Goal: Task Accomplishment & Management: Use online tool/utility

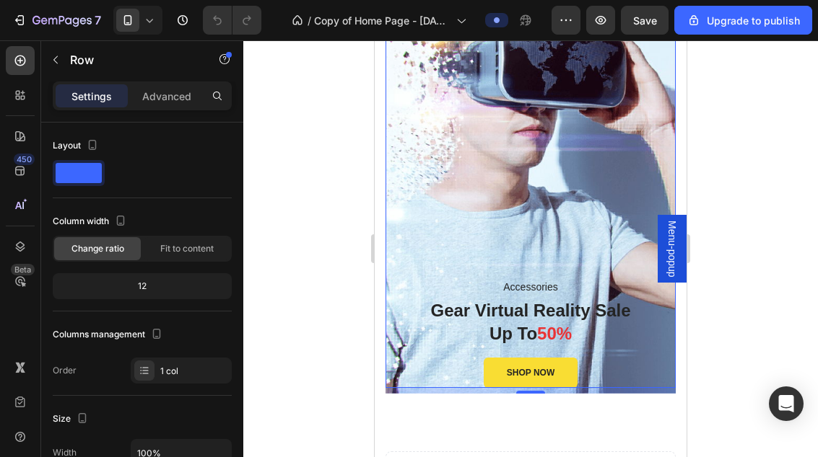
scroll to position [1704, 0]
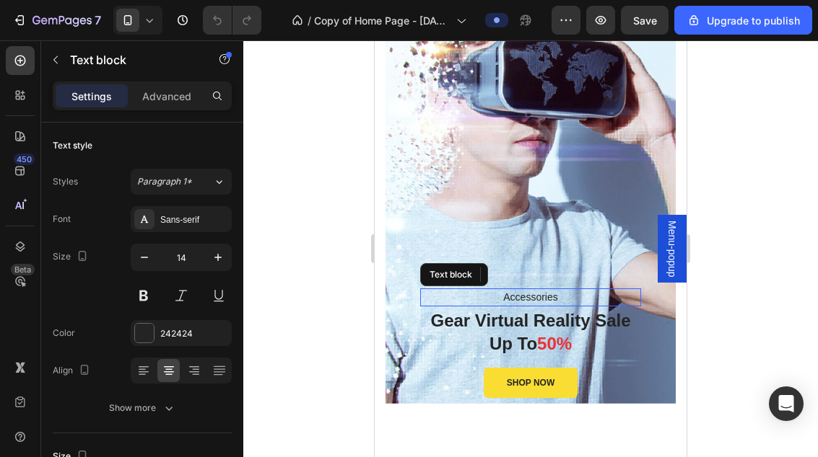
click at [533, 298] on p "Accessories" at bounding box center [530, 297] width 218 height 15
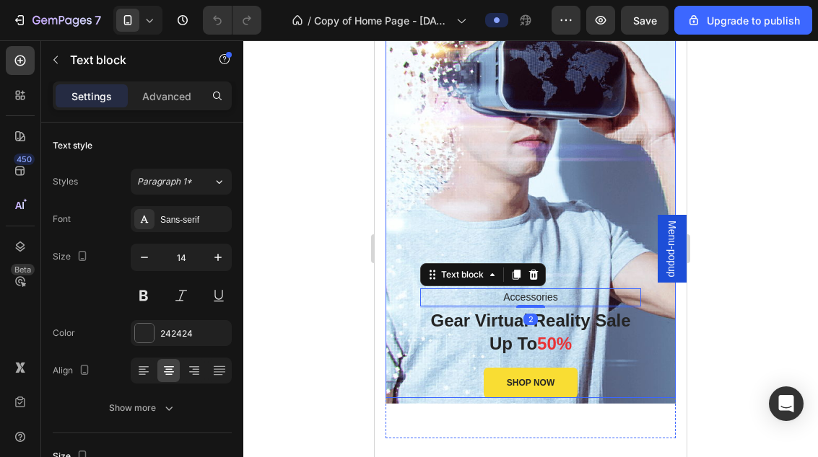
click at [587, 209] on div "Accessories Text block 2 Gear Virtual Reality Sale Up To 50% Heading SHOP NOW B…" at bounding box center [530, 192] width 290 height 412
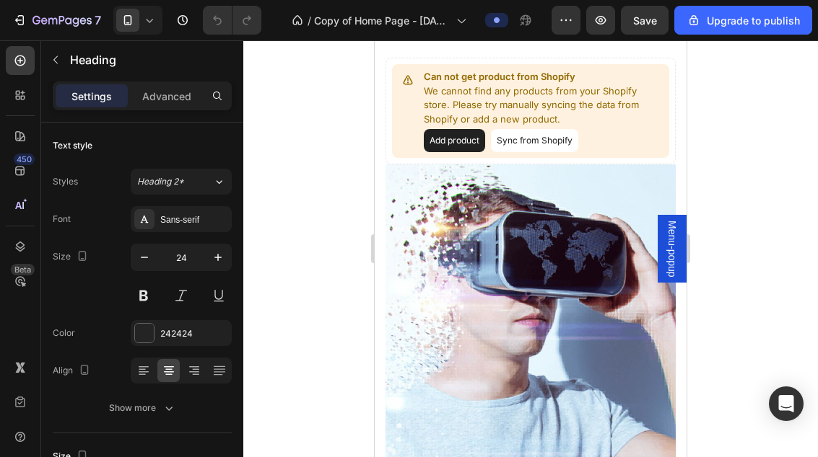
scroll to position [1518, 0]
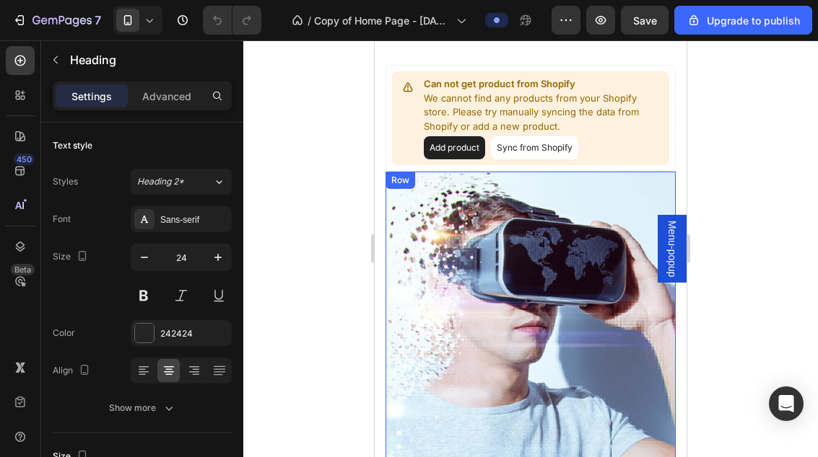
click at [590, 243] on div "Accessories Text block Gear Virtual Reality Sale Up To 50% Heading 16 SHOP NOW …" at bounding box center [530, 378] width 290 height 412
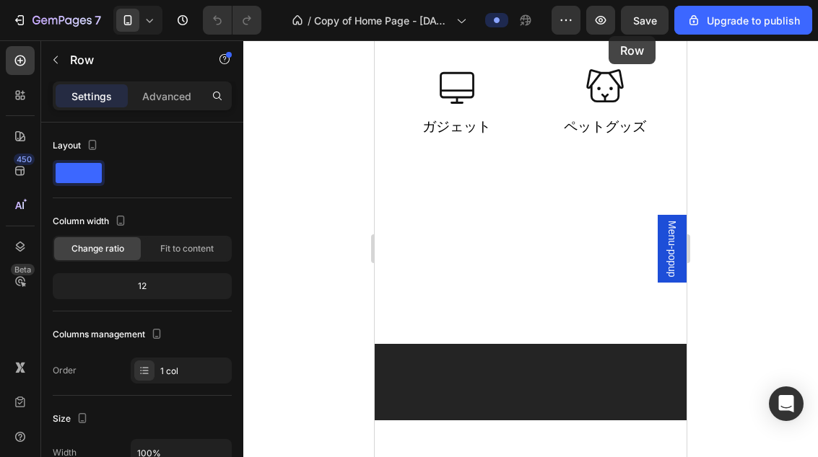
scroll to position [0, 0]
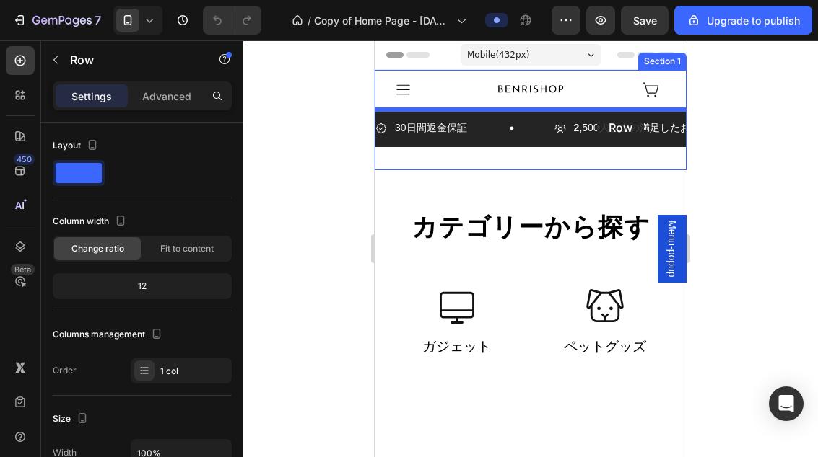
drag, startPoint x: 582, startPoint y: 291, endPoint x: 597, endPoint y: 113, distance: 178.1
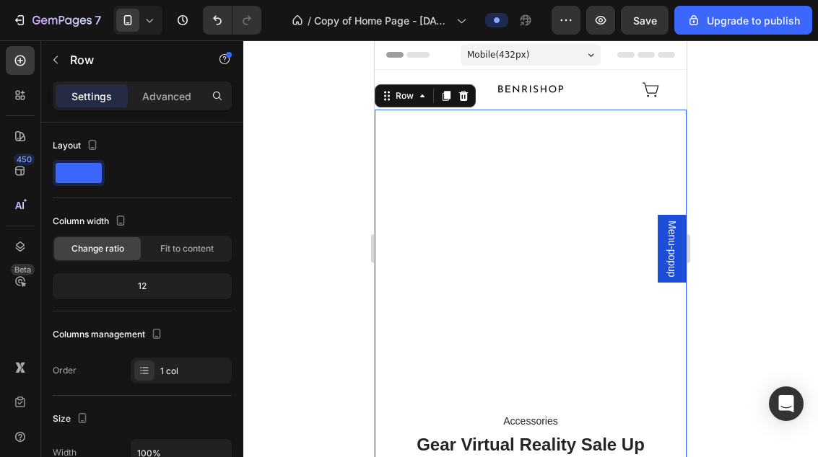
click at [781, 172] on div at bounding box center [530, 248] width 574 height 417
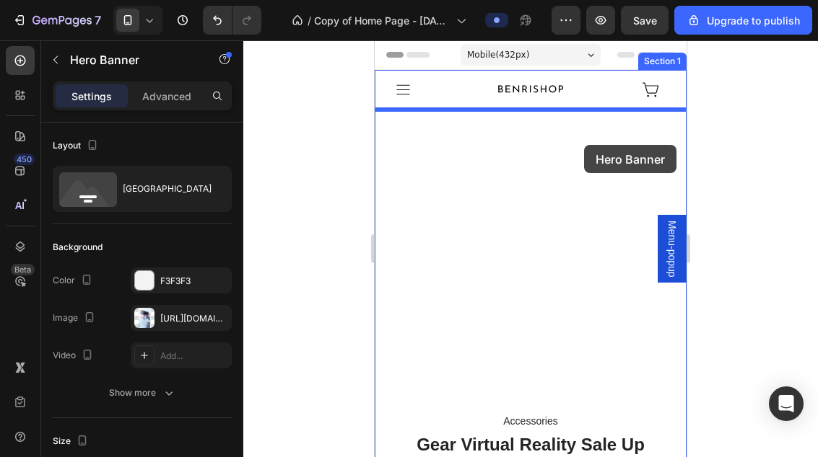
drag, startPoint x: 636, startPoint y: 207, endPoint x: 584, endPoint y: 145, distance: 80.9
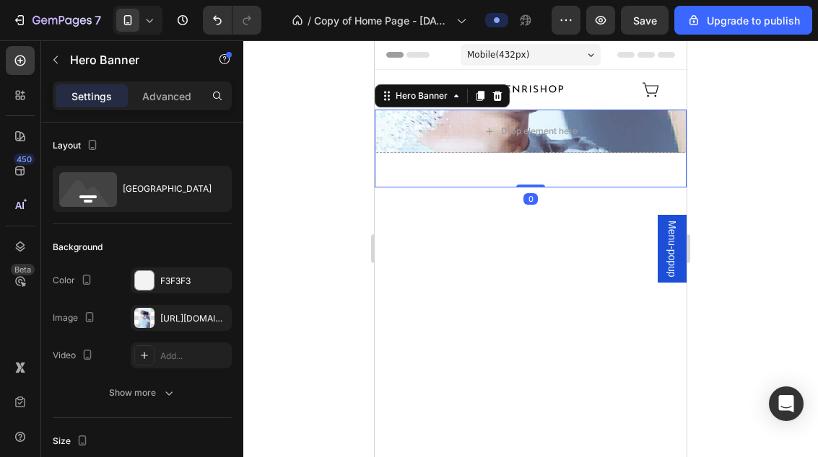
click at [727, 158] on div at bounding box center [530, 248] width 574 height 417
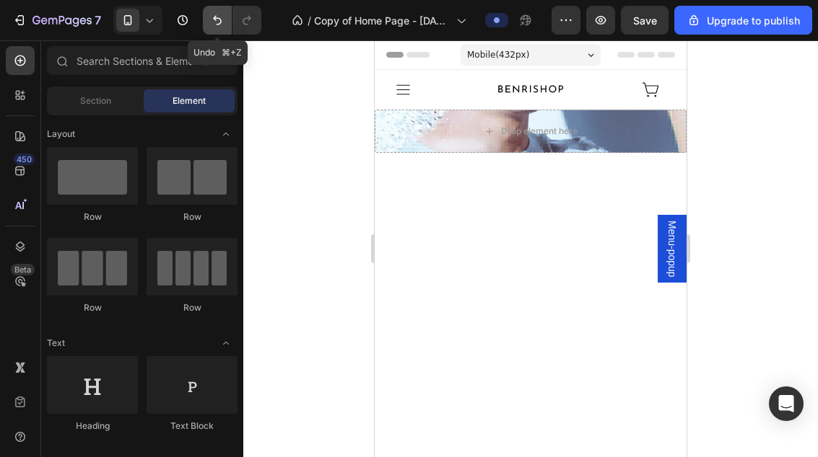
click at [219, 18] on icon "Undo/Redo" at bounding box center [217, 20] width 9 height 9
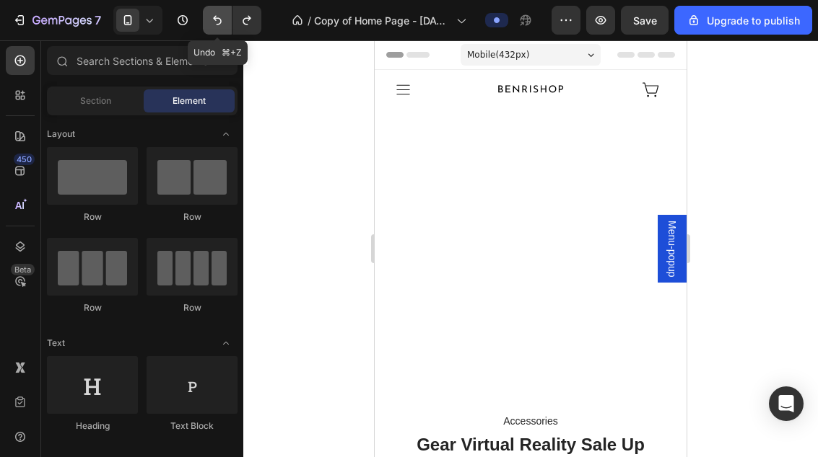
click at [219, 18] on icon "Undo/Redo" at bounding box center [217, 20] width 9 height 9
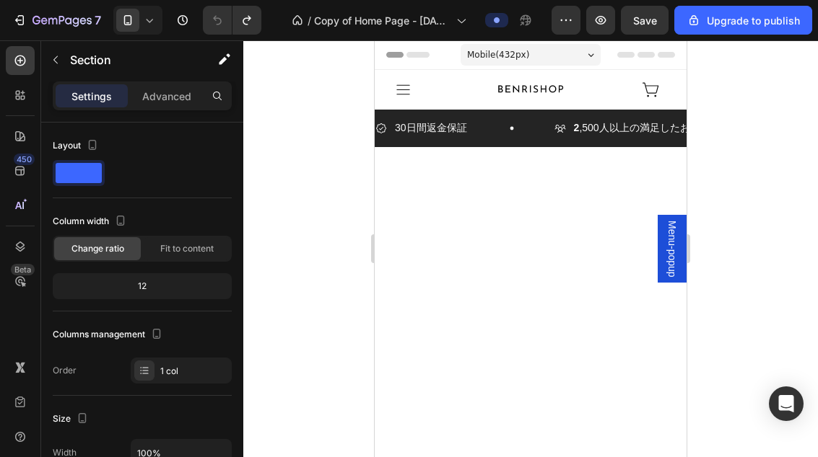
click at [392, 214] on div at bounding box center [530, 308] width 290 height 194
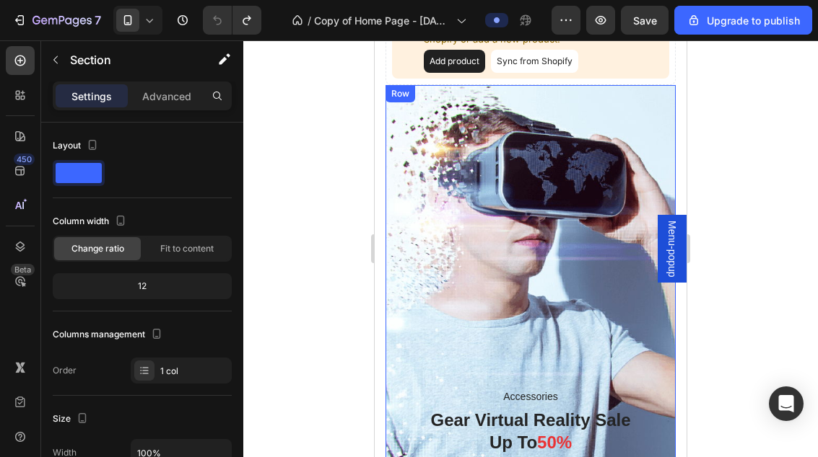
scroll to position [1618, 0]
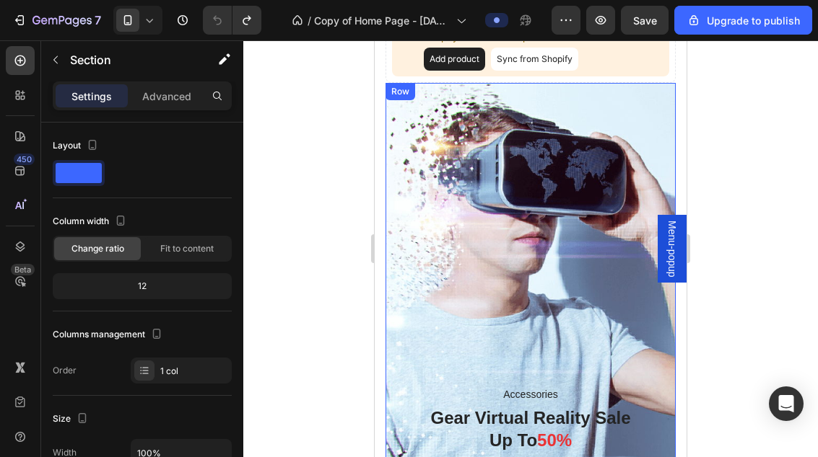
click at [601, 333] on div "Accessories Text block Gear Virtual Reality Sale Up To 50% Heading SHOP NOW But…" at bounding box center [530, 289] width 290 height 412
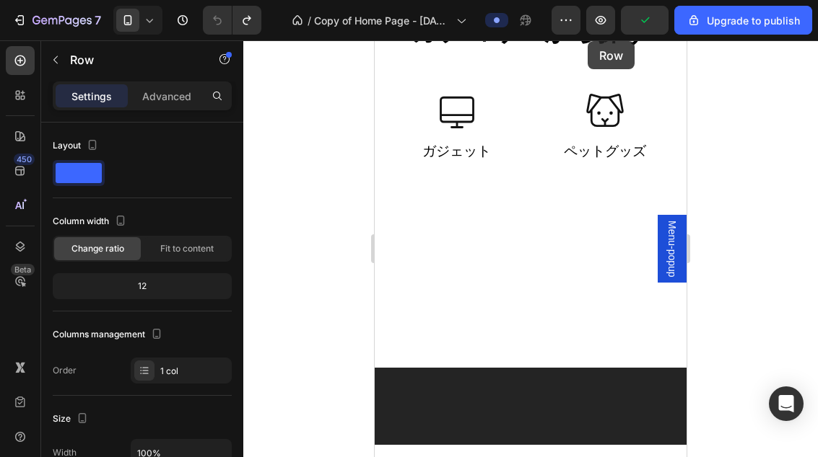
scroll to position [0, 0]
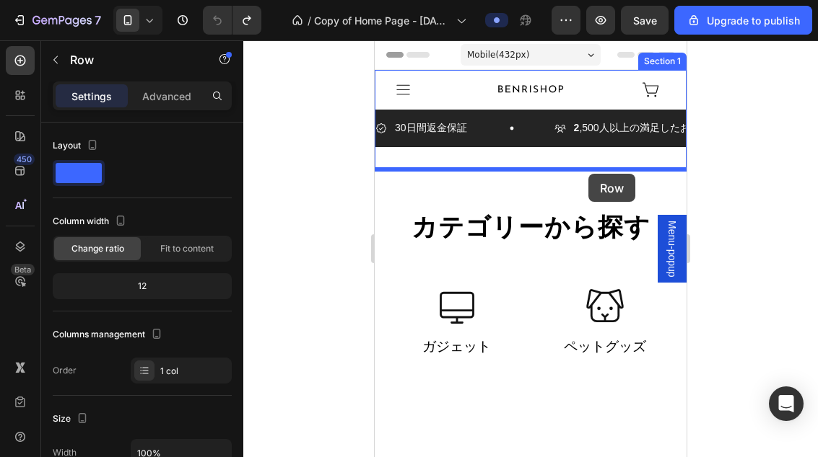
drag, startPoint x: 600, startPoint y: 333, endPoint x: 588, endPoint y: 174, distance: 159.2
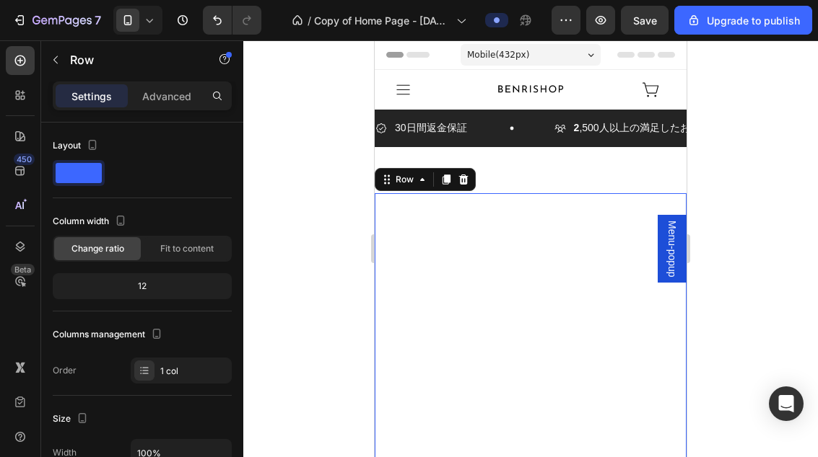
click at [758, 219] on div at bounding box center [530, 248] width 574 height 417
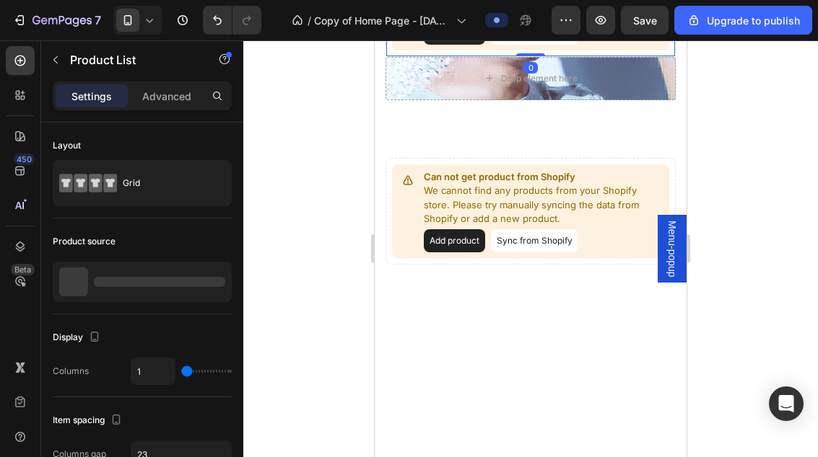
scroll to position [1844, 0]
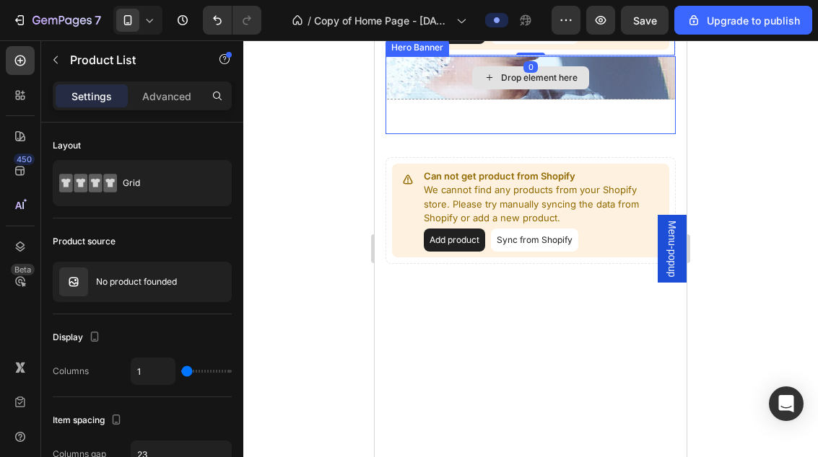
click at [611, 100] on div "Drop element here" at bounding box center [530, 77] width 290 height 43
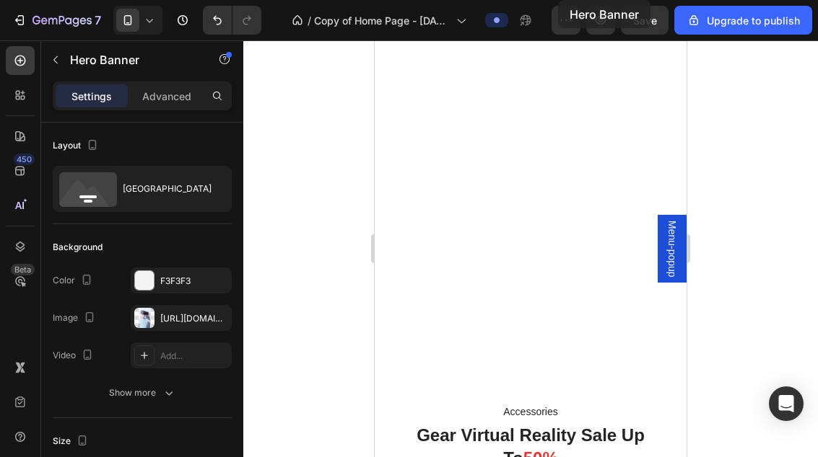
scroll to position [0, 0]
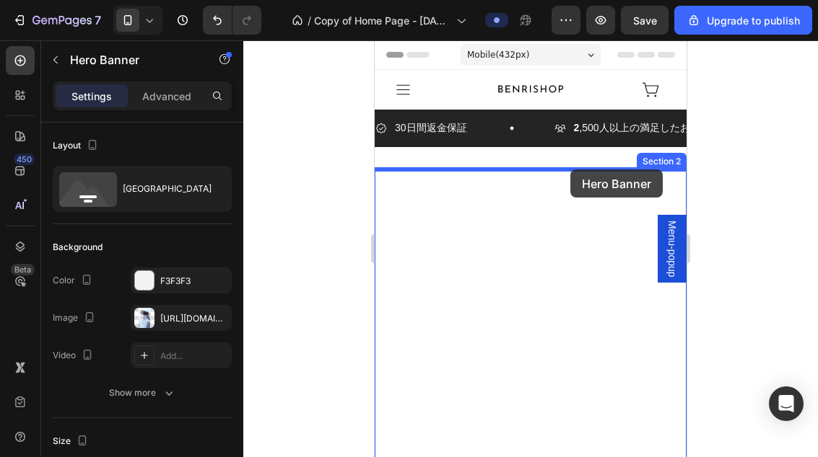
drag, startPoint x: 610, startPoint y: 339, endPoint x: 569, endPoint y: 173, distance: 171.0
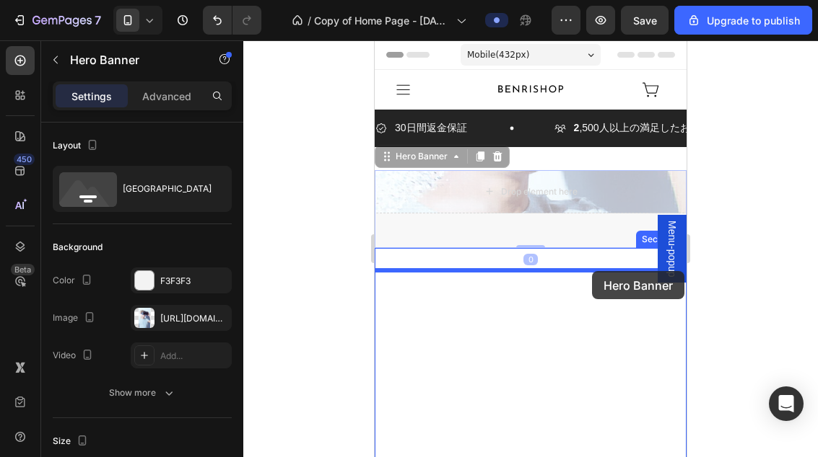
drag, startPoint x: 618, startPoint y: 180, endPoint x: 592, endPoint y: 271, distance: 95.4
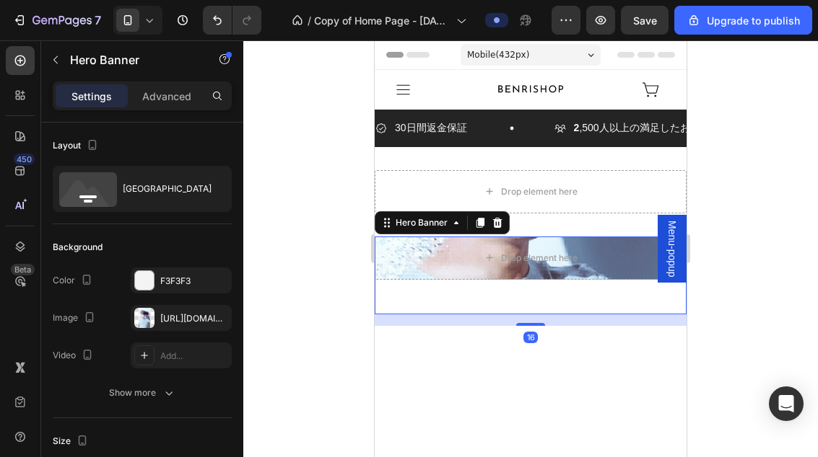
click at [745, 256] on div at bounding box center [530, 248] width 574 height 417
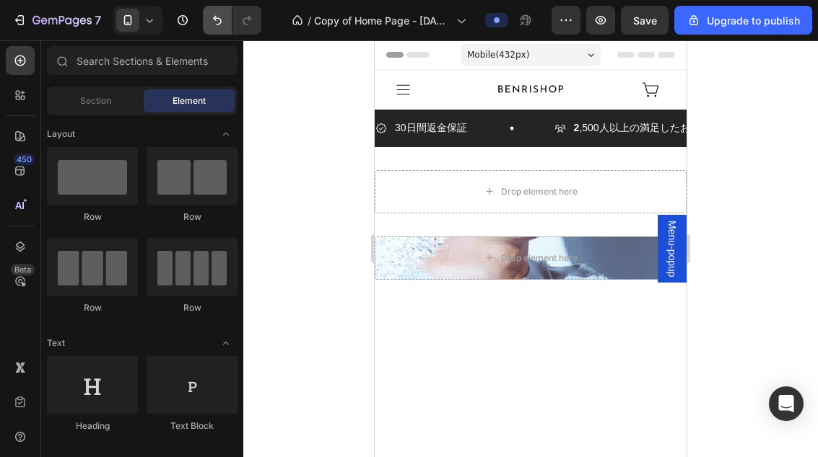
click at [214, 20] on icon "Undo/Redo" at bounding box center [217, 20] width 14 height 14
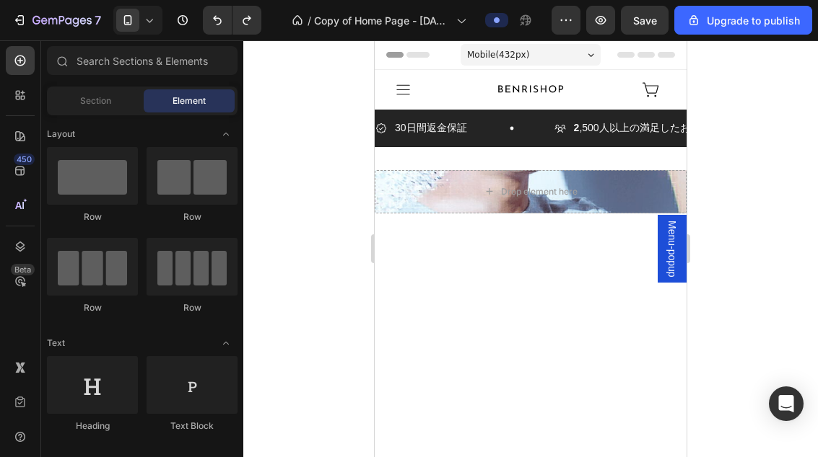
click at [216, 25] on icon "Undo/Redo" at bounding box center [217, 20] width 14 height 14
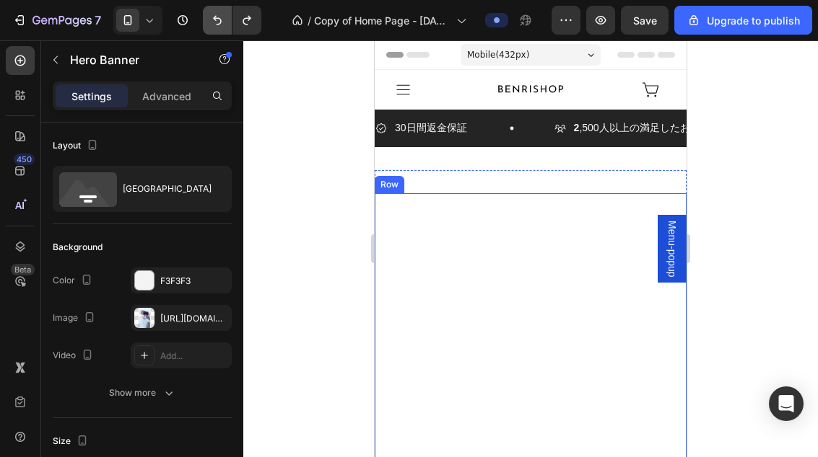
click at [218, 25] on icon "Undo/Redo" at bounding box center [217, 20] width 14 height 14
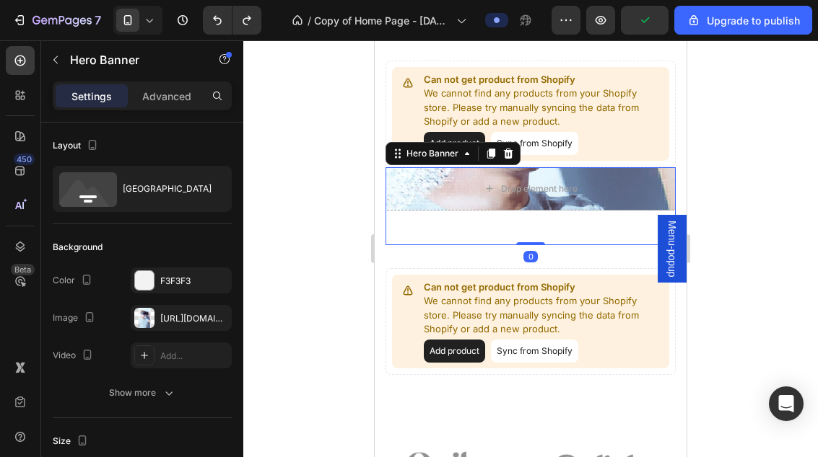
scroll to position [2010, 0]
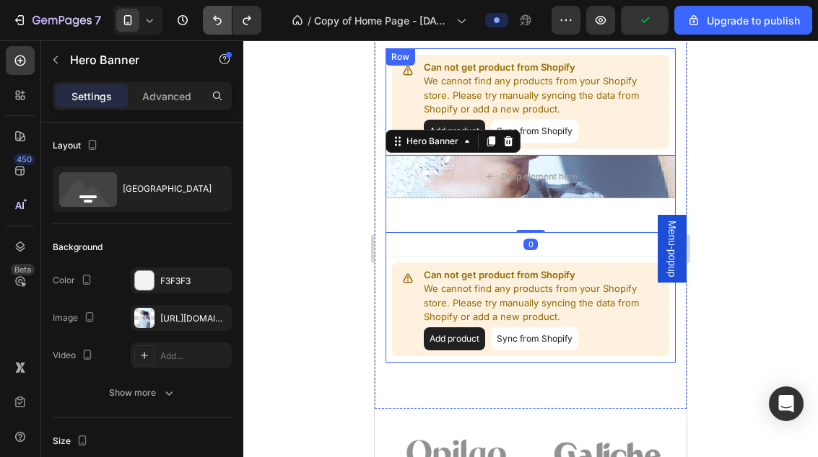
click at [215, 27] on button "Undo/Redo" at bounding box center [217, 20] width 29 height 29
click at [211, 27] on button "Undo/Redo" at bounding box center [217, 20] width 29 height 29
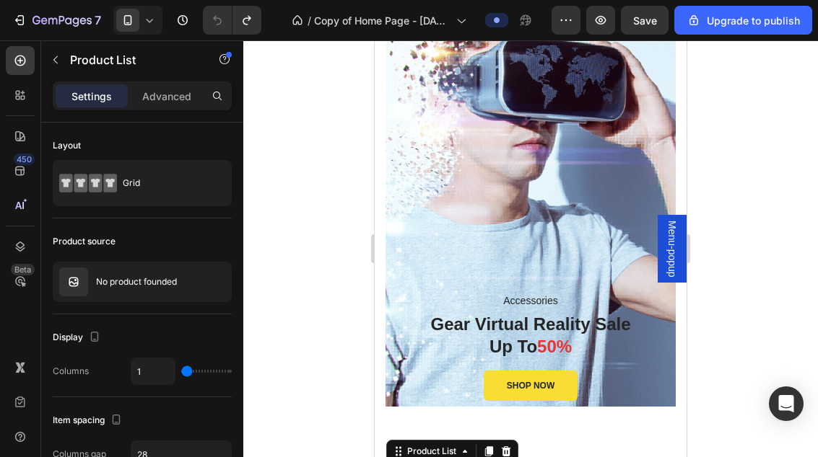
scroll to position [1711, 0]
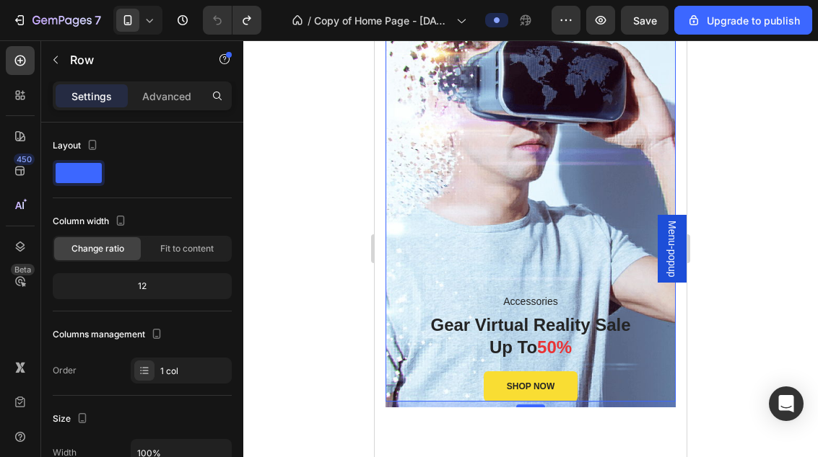
click at [643, 359] on div "Accessories Text block Gear Virtual Reality Sale Up To 50% Heading SHOP NOW But…" at bounding box center [530, 196] width 290 height 412
click at [625, 403] on div "8" at bounding box center [530, 405] width 290 height 6
click at [610, 170] on div "Accessories Text block Gear Virtual Reality Sale Up To 50% Heading SHOP NOW But…" at bounding box center [530, 196] width 290 height 412
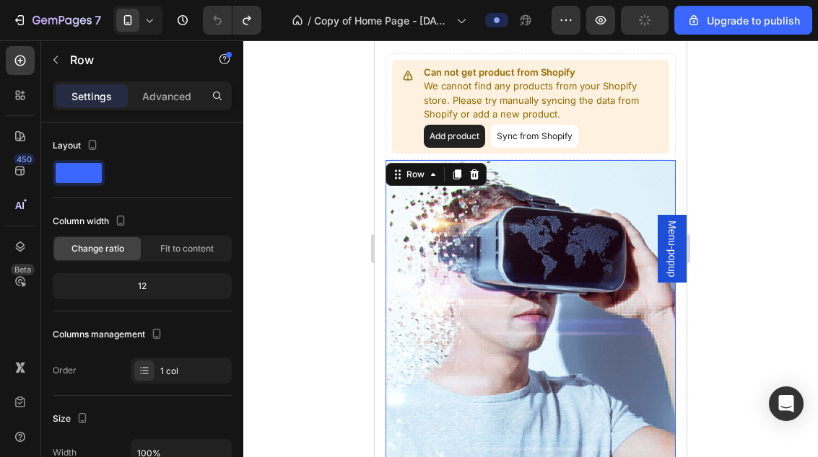
scroll to position [1542, 0]
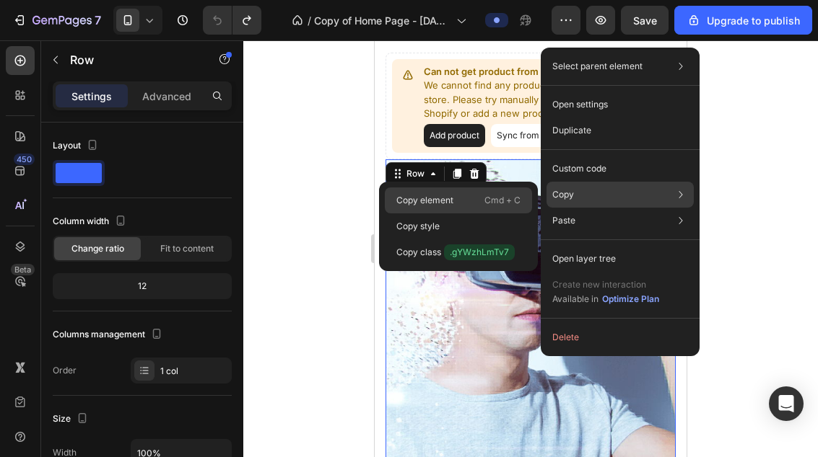
click at [468, 214] on div "Copy element Cmd + C" at bounding box center [458, 227] width 147 height 26
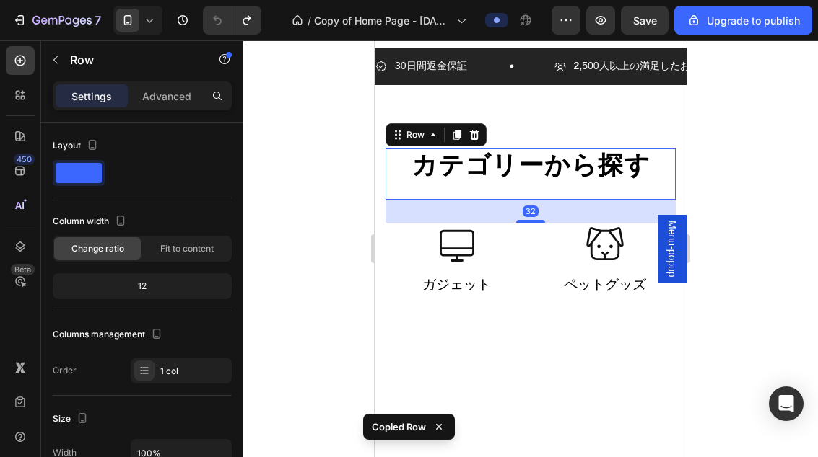
scroll to position [67, 0]
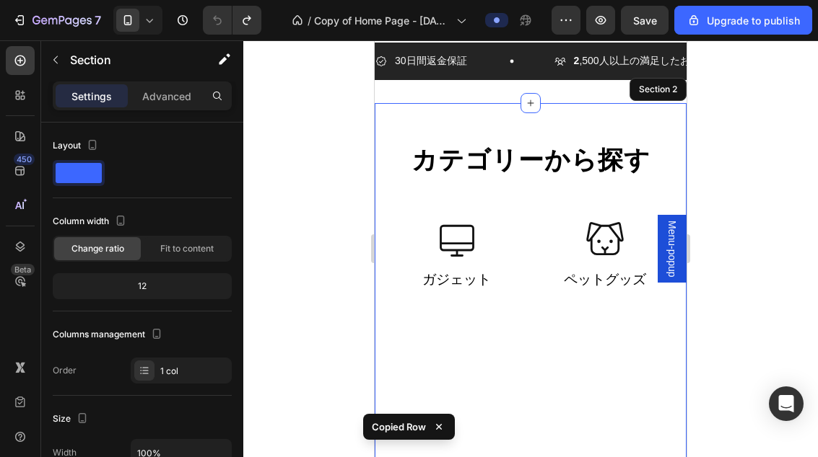
click at [494, 110] on div "カテゴリーから探す Heading Row 32 Icon Icon ガジェット Text Icon Icon ペットグッズ Text Row Section…" at bounding box center [530, 300] width 312 height 394
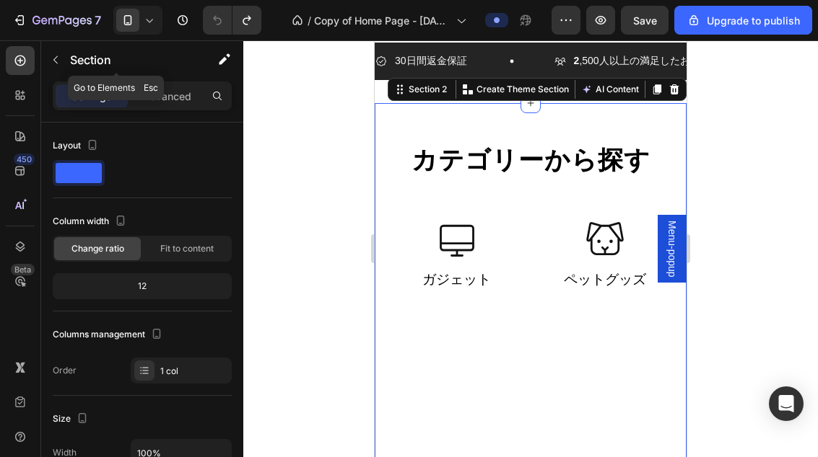
click at [66, 57] on button "button" at bounding box center [55, 59] width 23 height 23
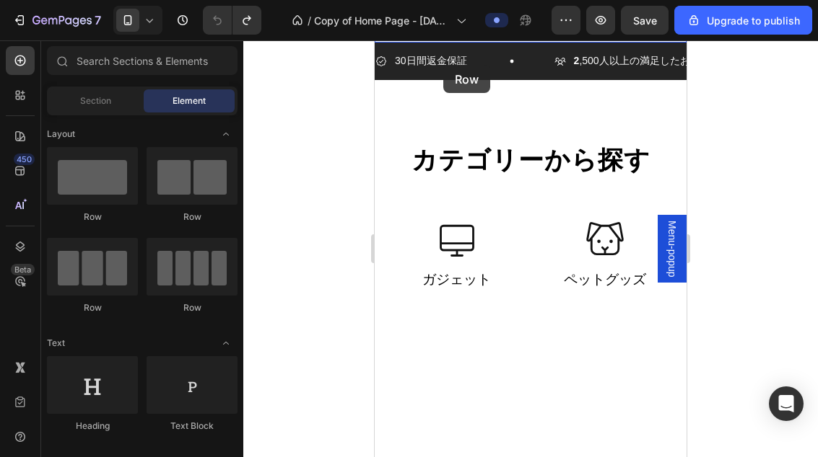
scroll to position [0, 0]
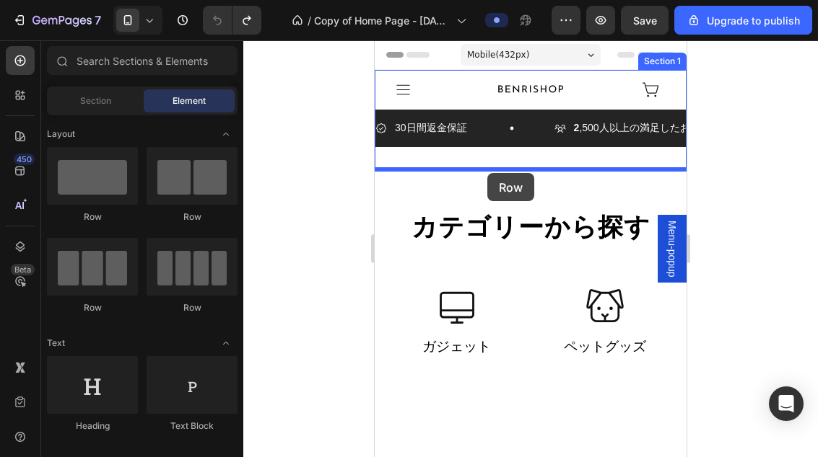
drag, startPoint x: 472, startPoint y: 238, endPoint x: 487, endPoint y: 173, distance: 66.7
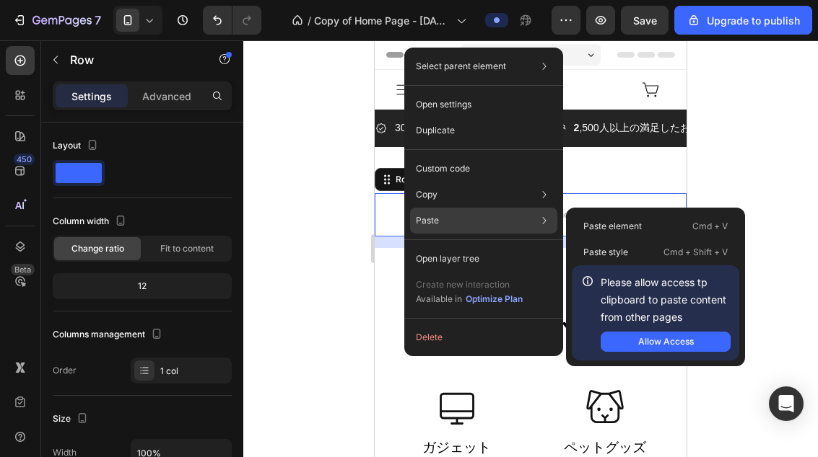
click at [699, 353] on div "Please allow access tp clipboard to paste content from other pages Allow Access" at bounding box center [654, 313] width 167 height 95
click at [693, 349] on button "Allow Access" at bounding box center [665, 342] width 130 height 20
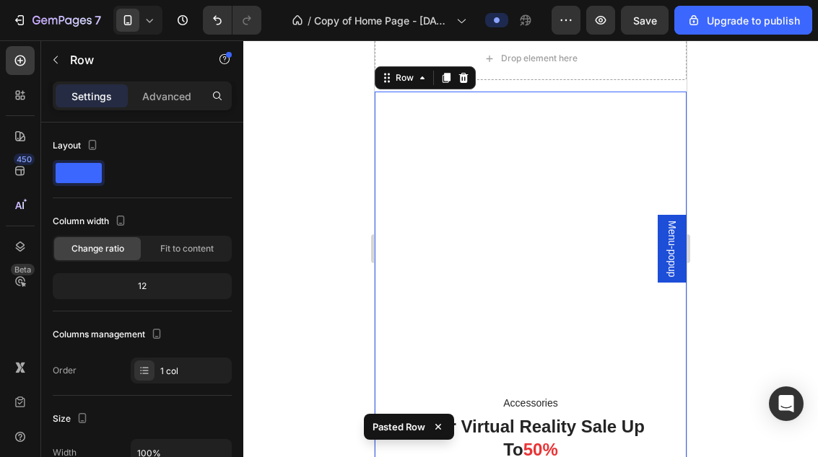
scroll to position [157, 0]
click at [714, 178] on div at bounding box center [530, 248] width 574 height 417
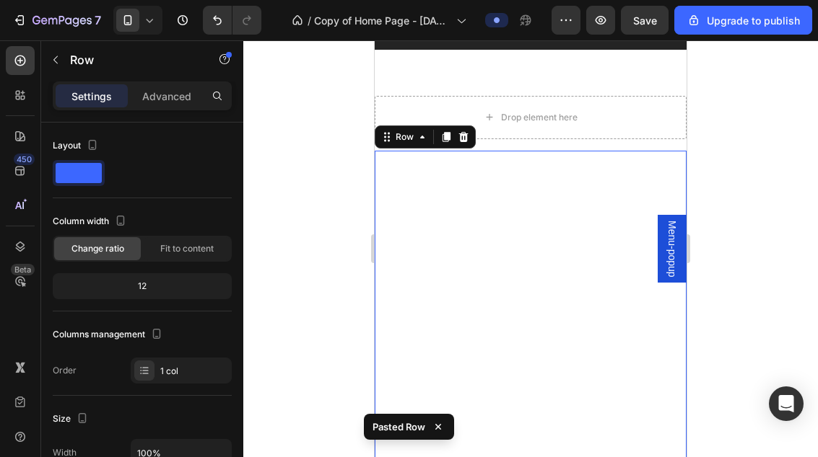
scroll to position [29, 0]
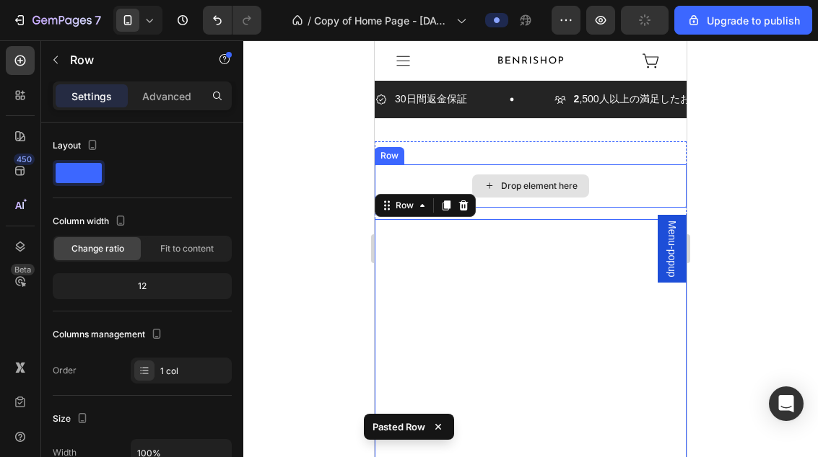
click at [612, 191] on div "Drop element here" at bounding box center [530, 186] width 312 height 43
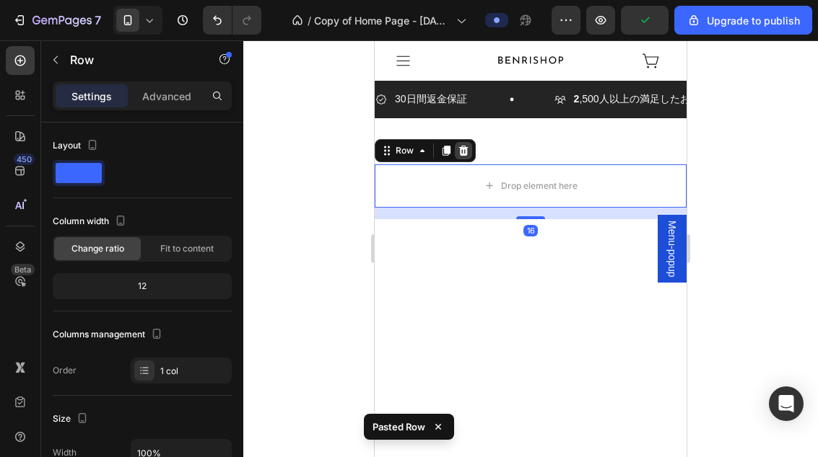
click at [465, 154] on icon at bounding box center [463, 151] width 9 height 10
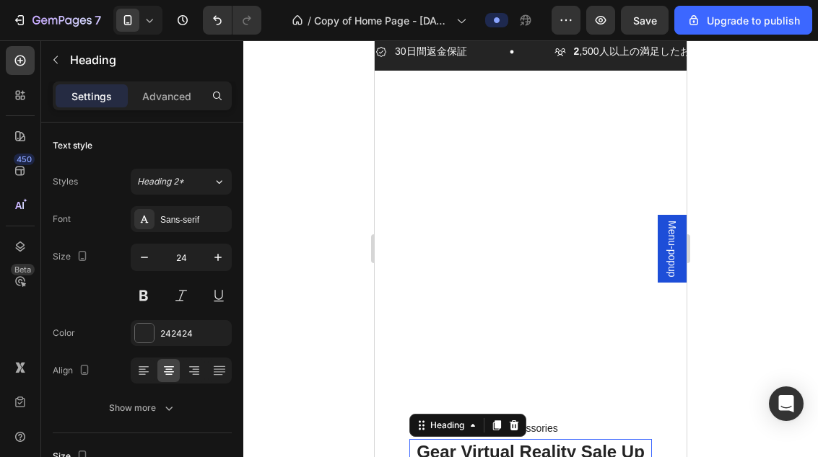
scroll to position [48, 0]
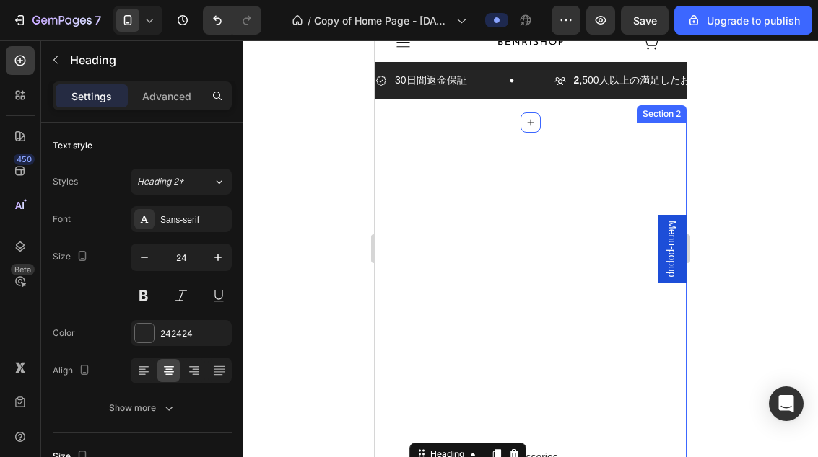
click at [644, 139] on div "Accessories Text block Gear Virtual Reality Sale Up To 50% Heading 16 SHOP NOW …" at bounding box center [530, 355] width 312 height 464
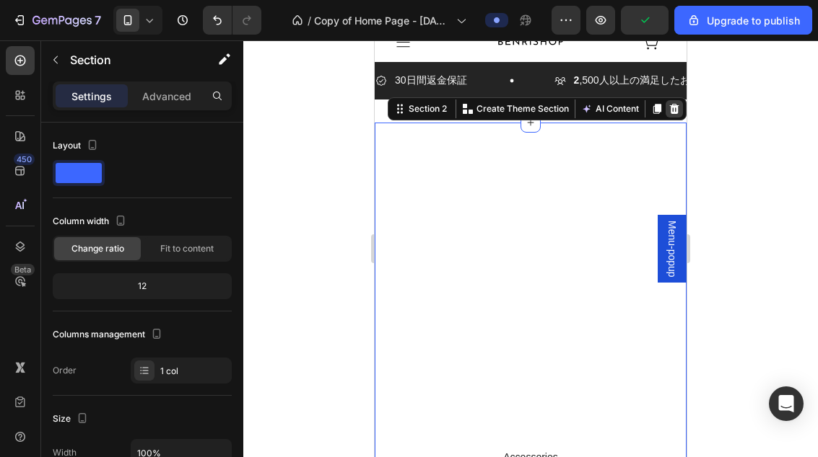
click at [670, 115] on div at bounding box center [673, 108] width 17 height 17
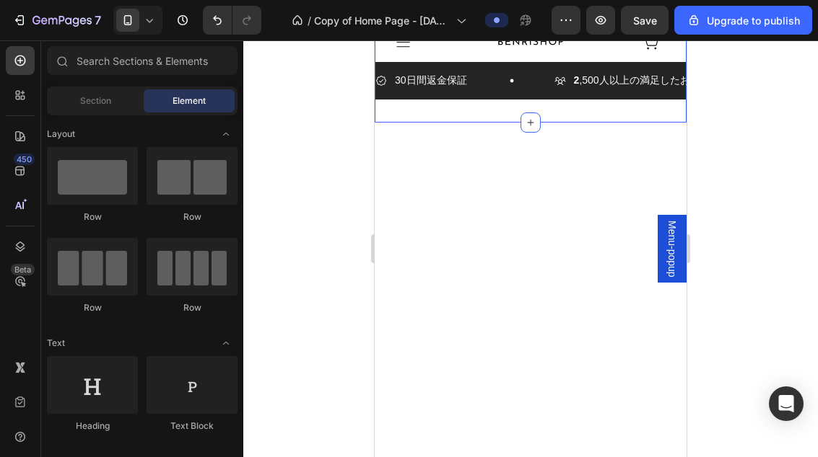
click at [762, 163] on div at bounding box center [530, 248] width 574 height 417
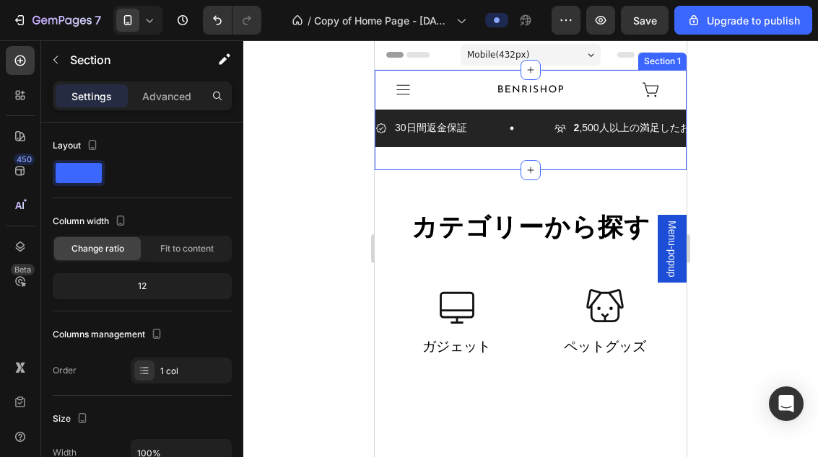
scroll to position [0, 0]
click at [60, 58] on icon "button" at bounding box center [56, 60] width 12 height 12
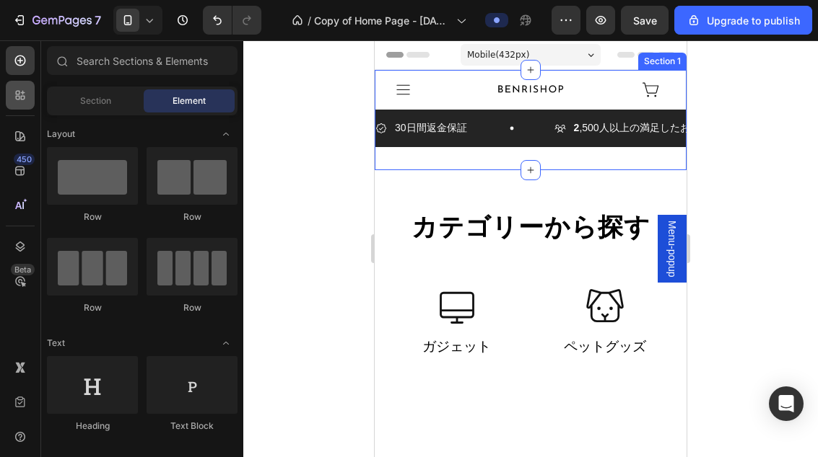
click at [10, 103] on div at bounding box center [20, 95] width 29 height 29
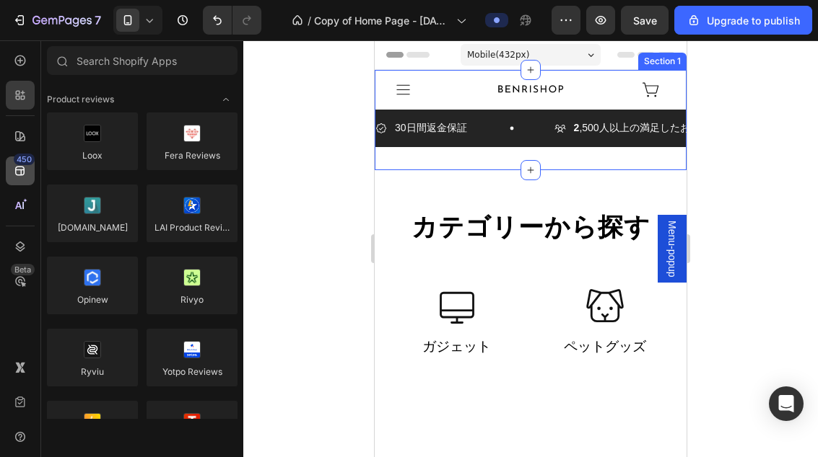
click at [12, 173] on div "450" at bounding box center [20, 171] width 29 height 29
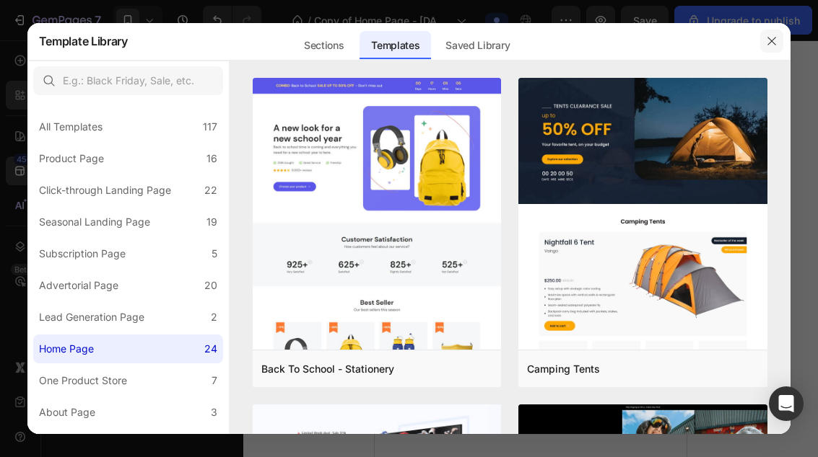
click at [770, 47] on icon "button" at bounding box center [772, 41] width 12 height 12
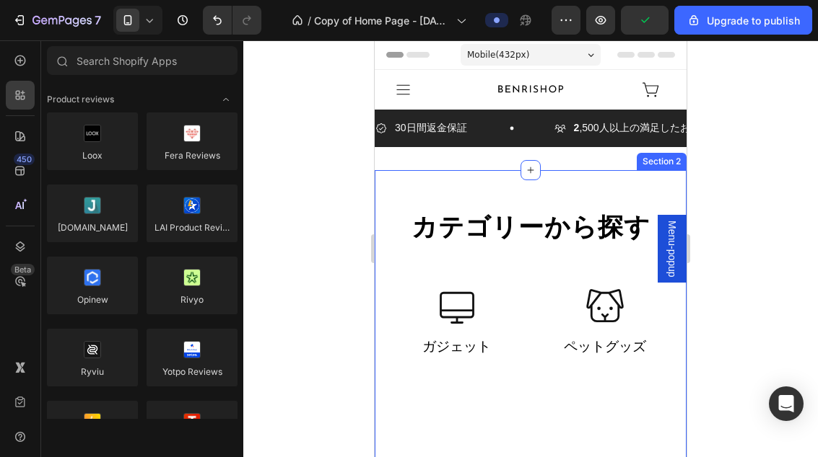
click at [540, 196] on div "カテゴリーから探す Heading Row Icon Icon ガジェット Text Icon Icon ペットグッズ Text Row Section 2" at bounding box center [530, 367] width 312 height 394
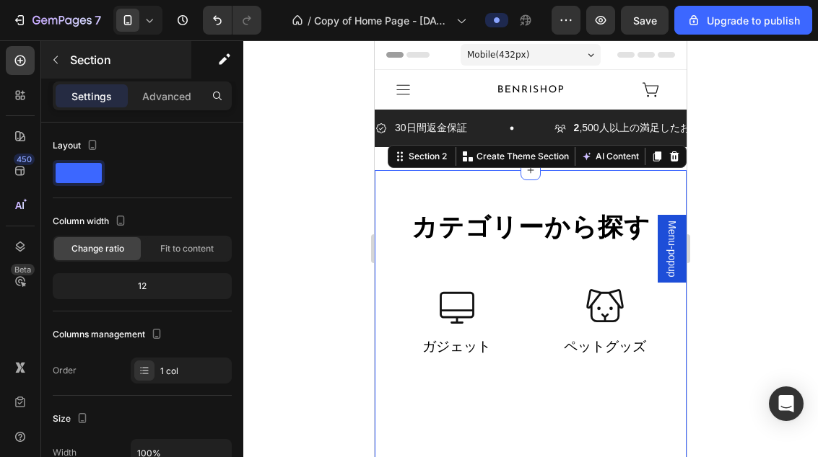
click at [56, 66] on button "button" at bounding box center [55, 59] width 23 height 23
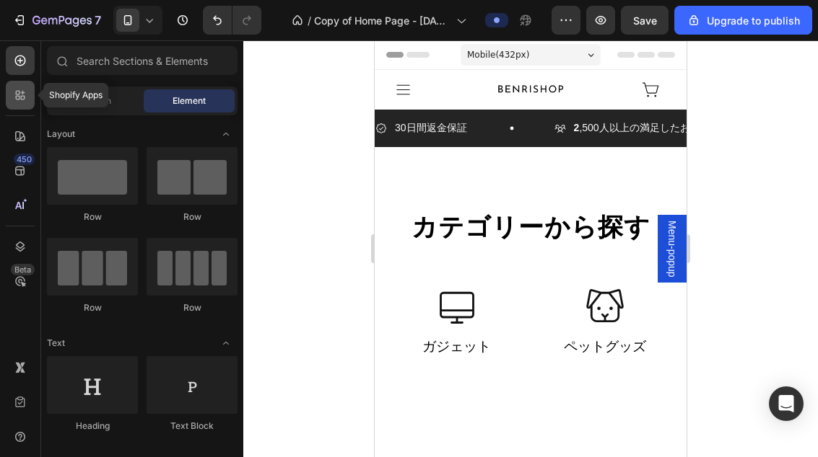
click at [25, 105] on div at bounding box center [20, 95] width 29 height 29
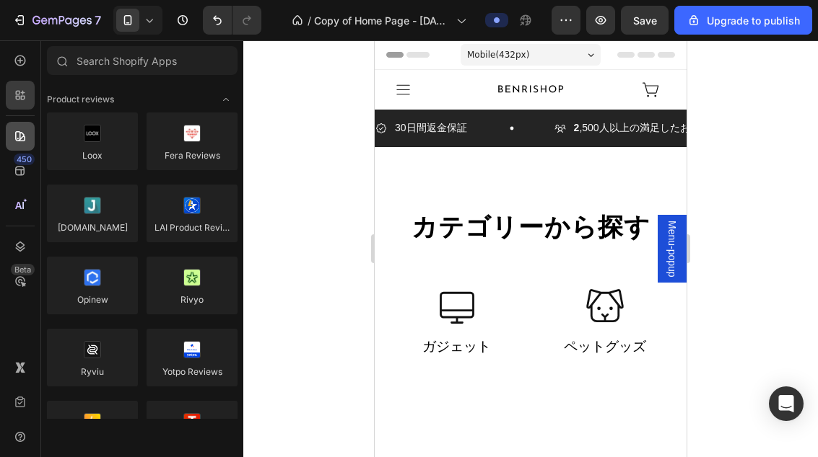
click at [19, 145] on div at bounding box center [20, 136] width 29 height 29
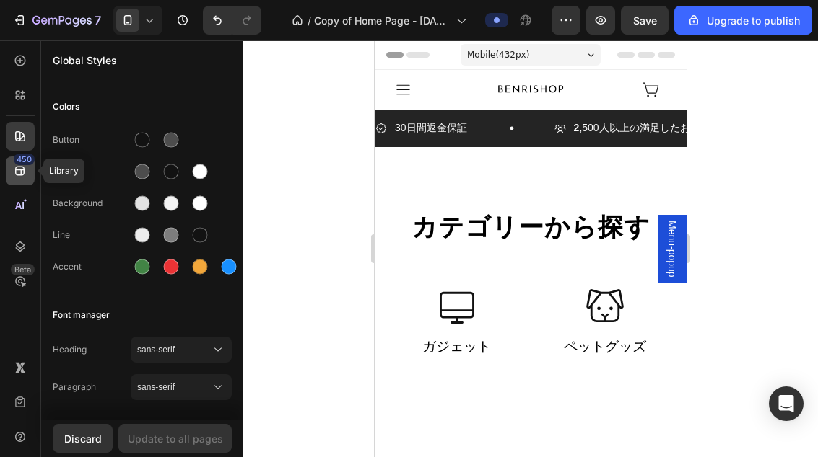
click at [14, 173] on icon at bounding box center [20, 171] width 14 height 14
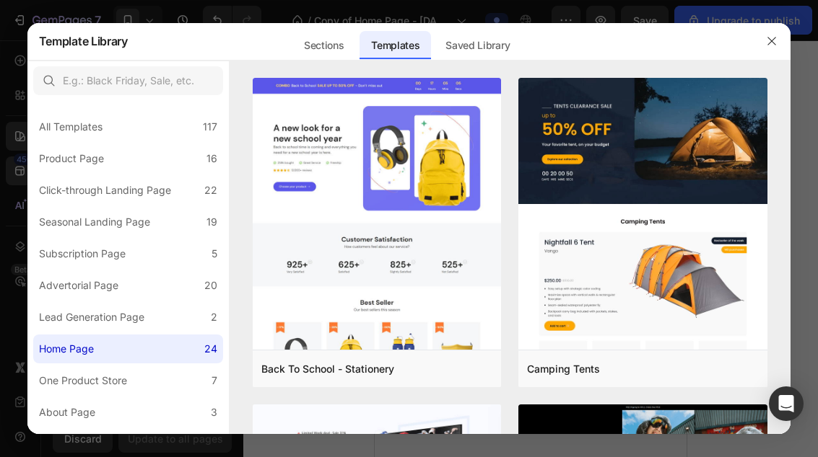
click at [14, 182] on div at bounding box center [409, 228] width 818 height 457
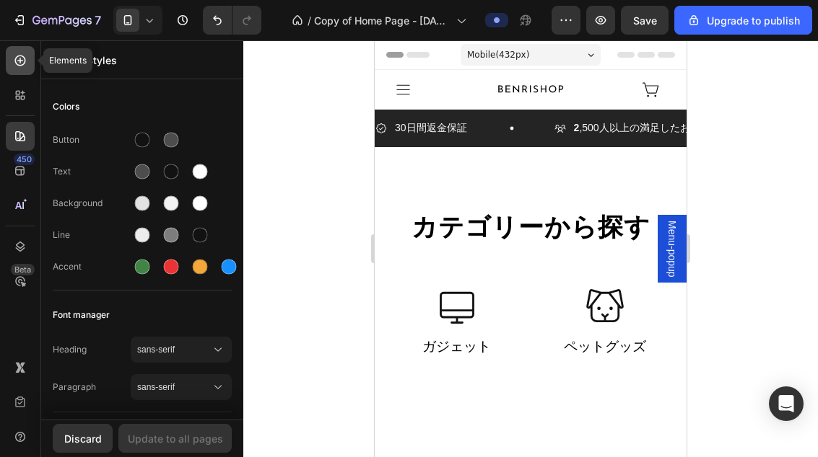
click at [25, 66] on icon at bounding box center [20, 60] width 14 height 14
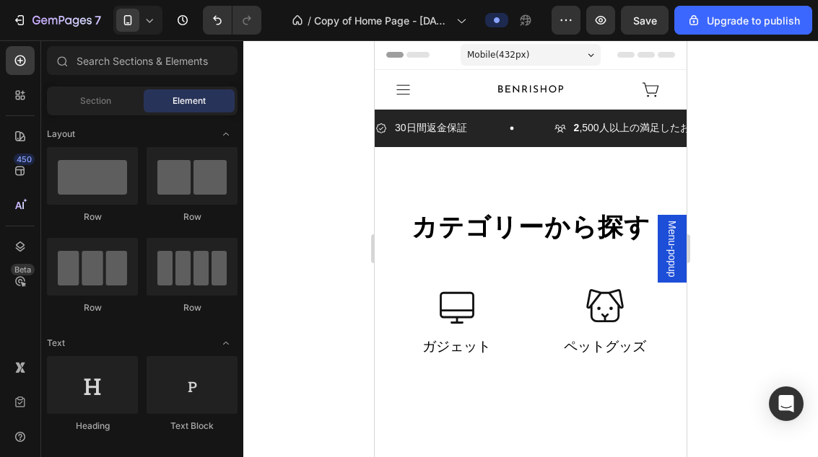
click at [90, 102] on span "Section" at bounding box center [95, 101] width 31 height 13
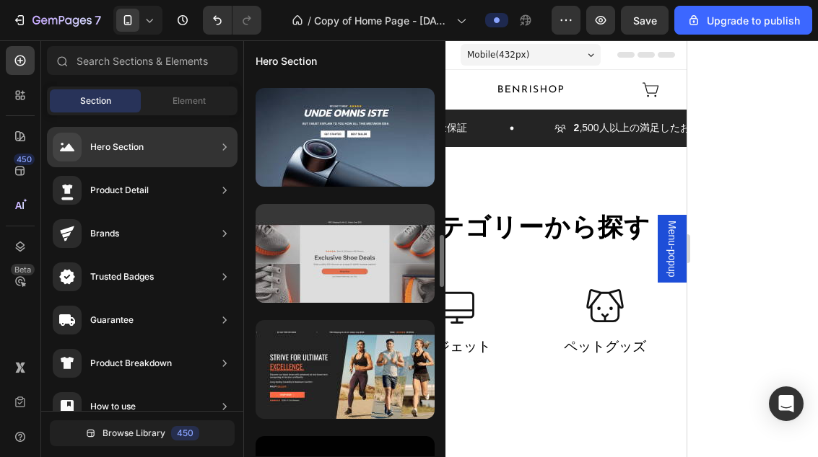
scroll to position [1688, 0]
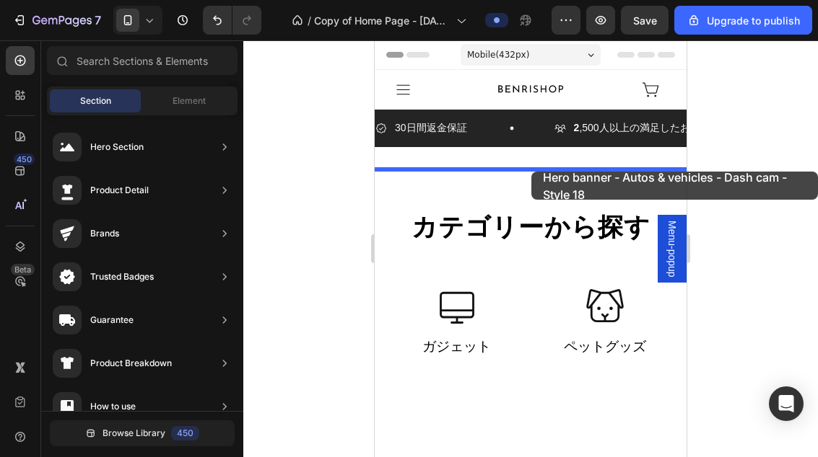
drag, startPoint x: 708, startPoint y: 216, endPoint x: 532, endPoint y: 172, distance: 181.5
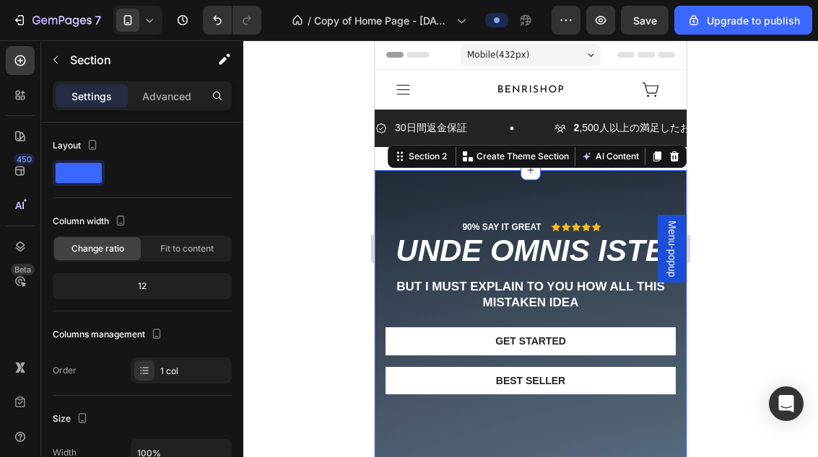
click at [712, 194] on div at bounding box center [530, 248] width 574 height 417
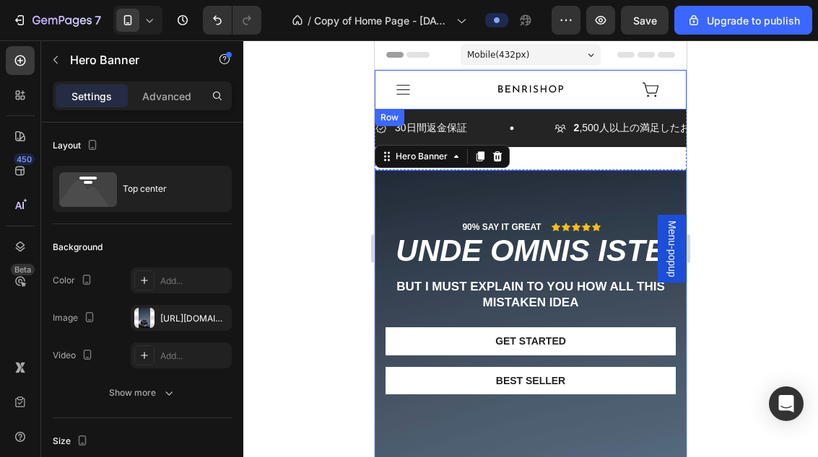
scroll to position [0, 0]
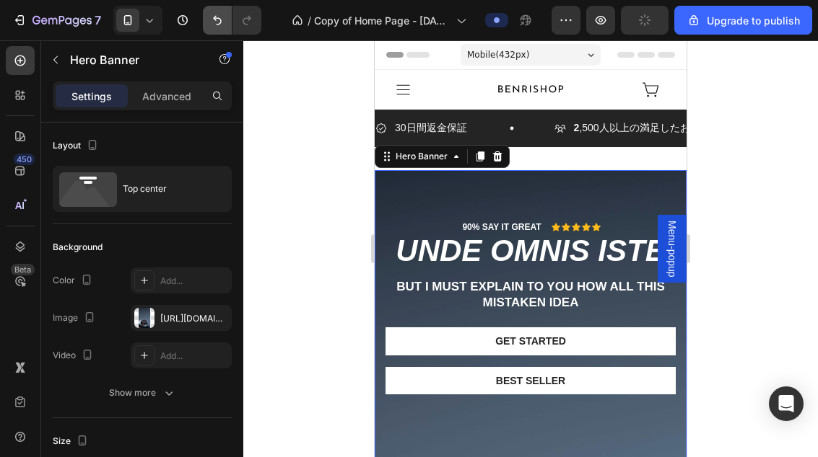
click at [215, 27] on button "Undo/Redo" at bounding box center [217, 20] width 29 height 29
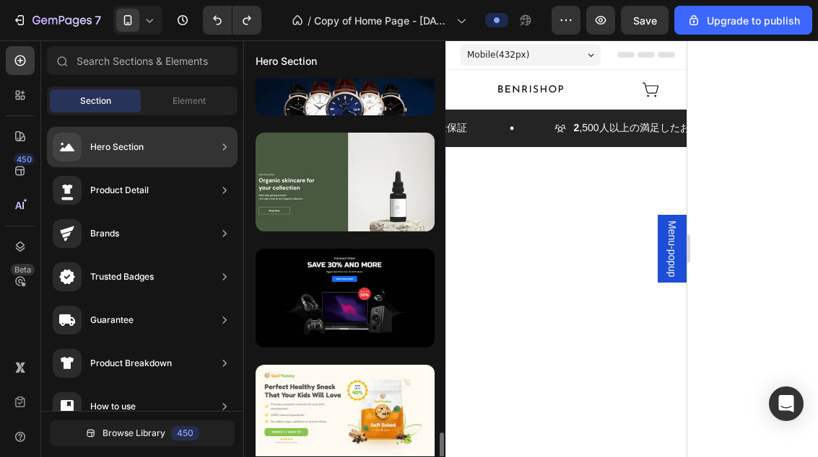
scroll to position [4855, 0]
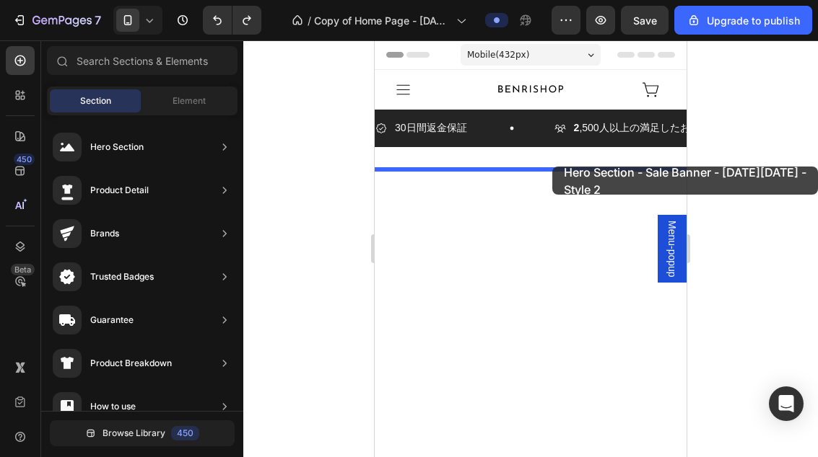
drag, startPoint x: 704, startPoint y: 290, endPoint x: 552, endPoint y: 167, distance: 196.0
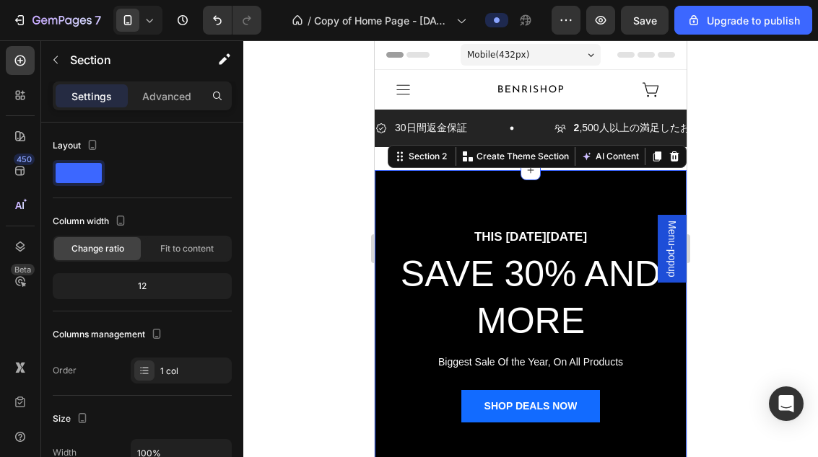
click at [766, 255] on div at bounding box center [530, 248] width 574 height 417
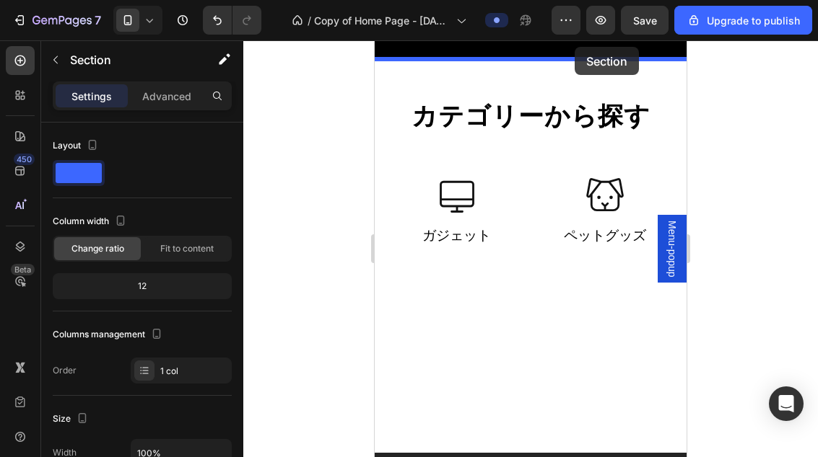
scroll to position [323, 0]
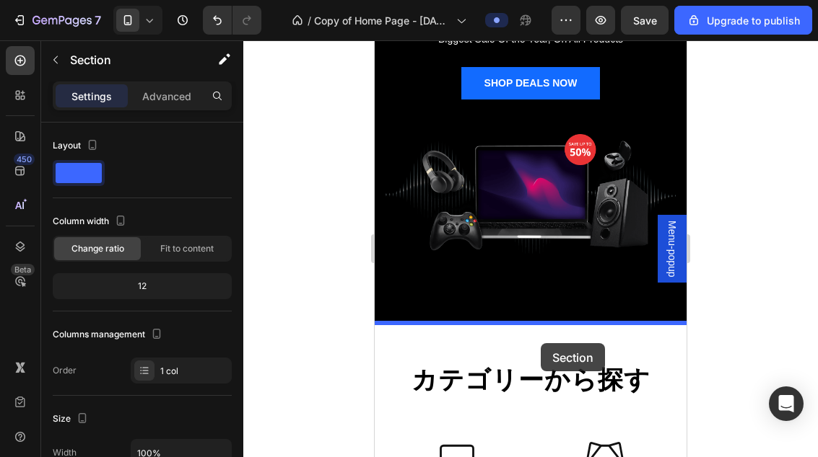
drag, startPoint x: 613, startPoint y: 246, endPoint x: 540, endPoint y: 343, distance: 121.2
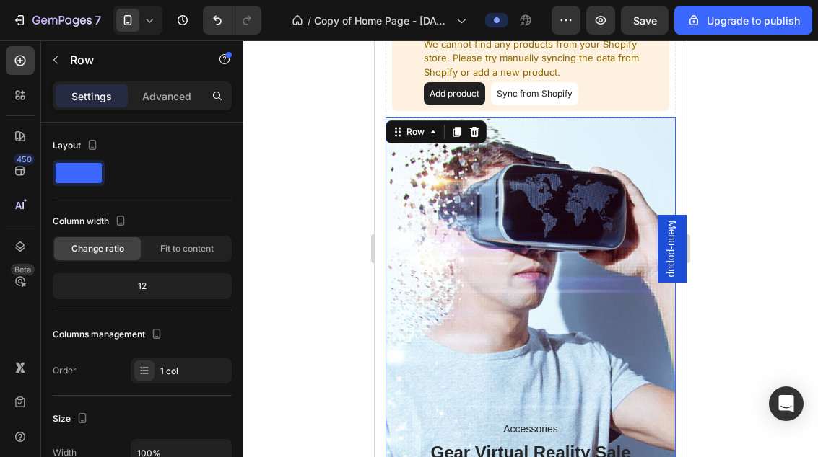
scroll to position [2040, 0]
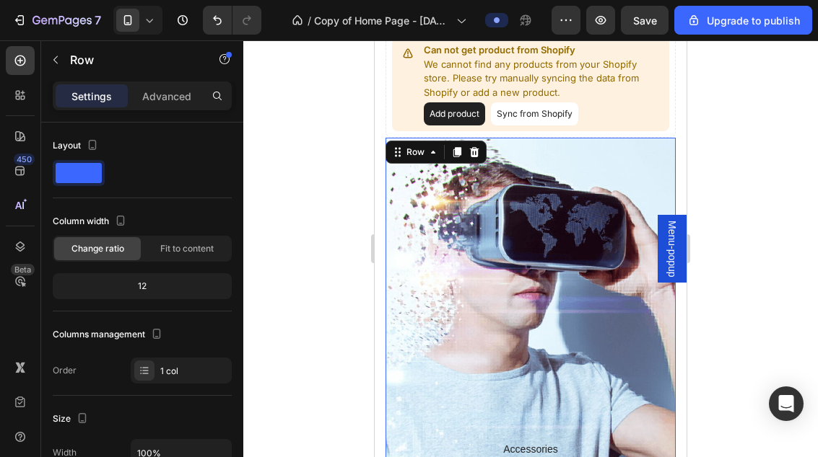
click at [625, 157] on div "Accessories Text block Gear Virtual Reality Sale Up To 50% Heading SHOP NOW But…" at bounding box center [530, 344] width 290 height 412
click at [472, 155] on icon at bounding box center [474, 152] width 9 height 10
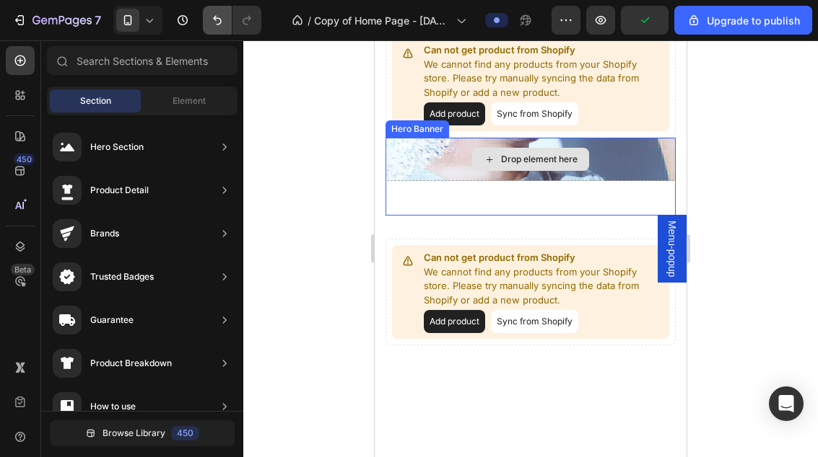
click at [229, 32] on button "Undo/Redo" at bounding box center [217, 20] width 29 height 29
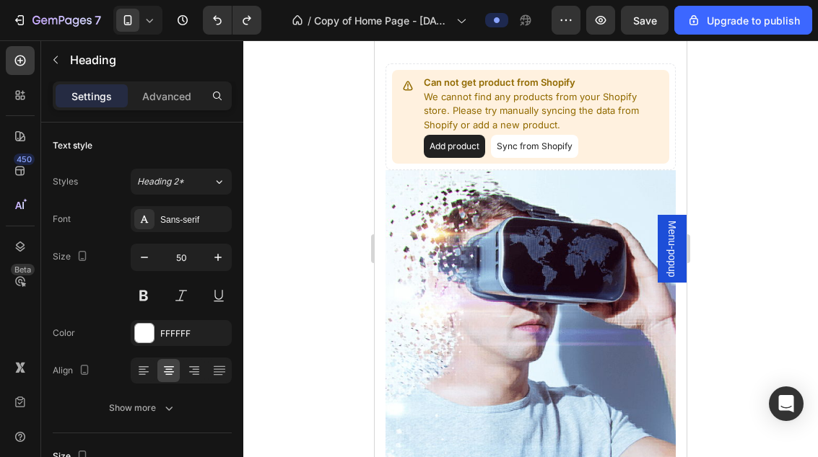
scroll to position [2007, 0]
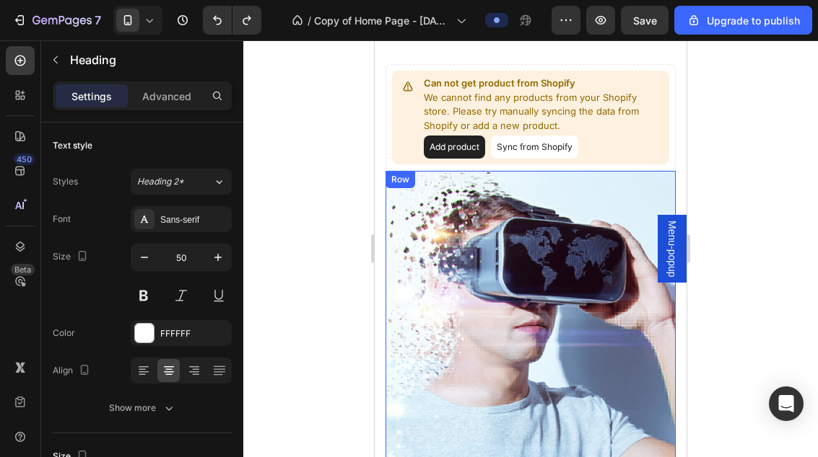
click at [623, 174] on div "Accessories Text block Gear Virtual Reality Sale Up To 50% Heading SHOP NOW But…" at bounding box center [530, 377] width 290 height 412
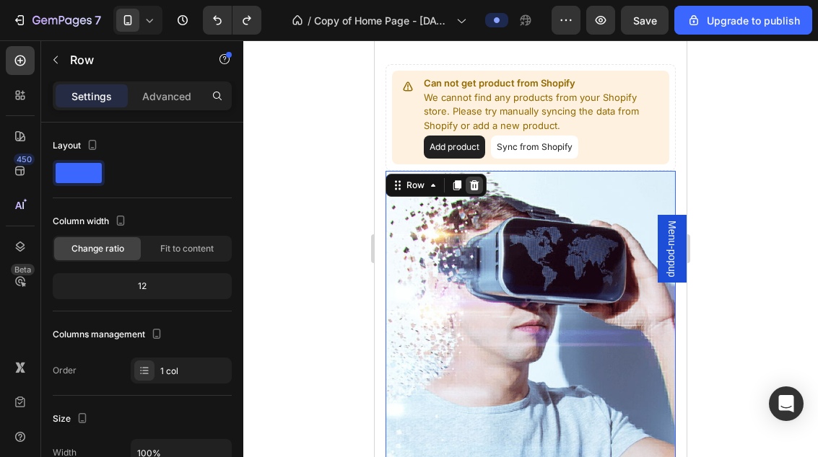
click at [481, 188] on div at bounding box center [473, 185] width 17 height 17
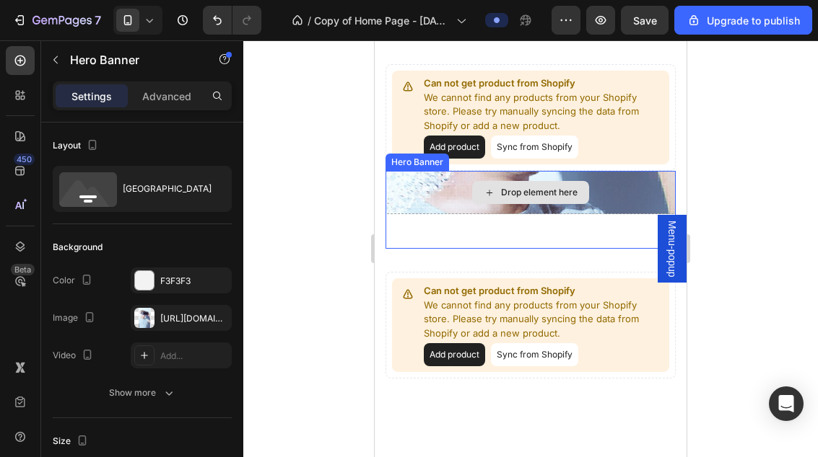
click at [622, 186] on div "Drop element here" at bounding box center [530, 192] width 290 height 43
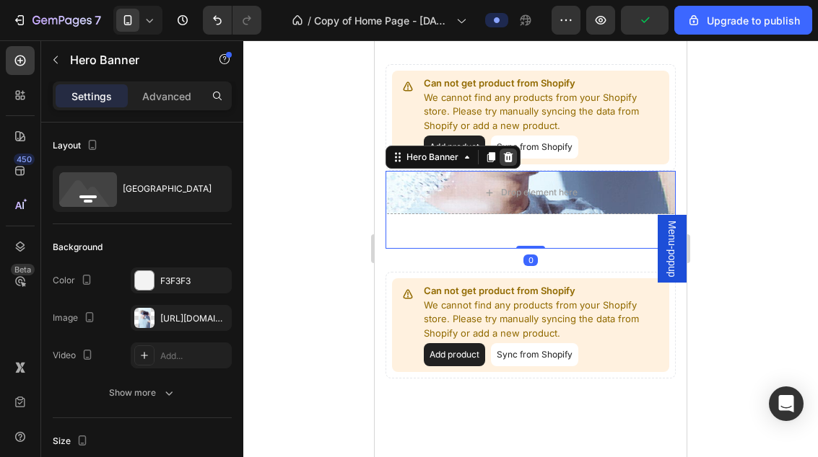
click at [512, 158] on icon at bounding box center [508, 158] width 12 height 12
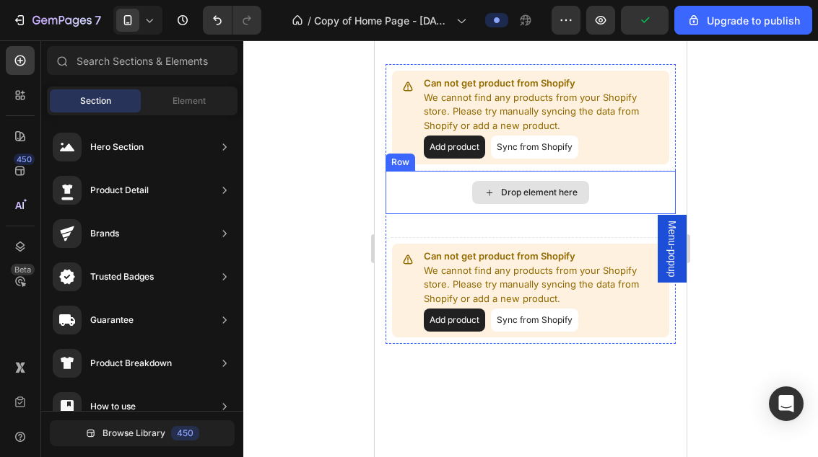
click at [612, 198] on div "Drop element here" at bounding box center [530, 192] width 290 height 43
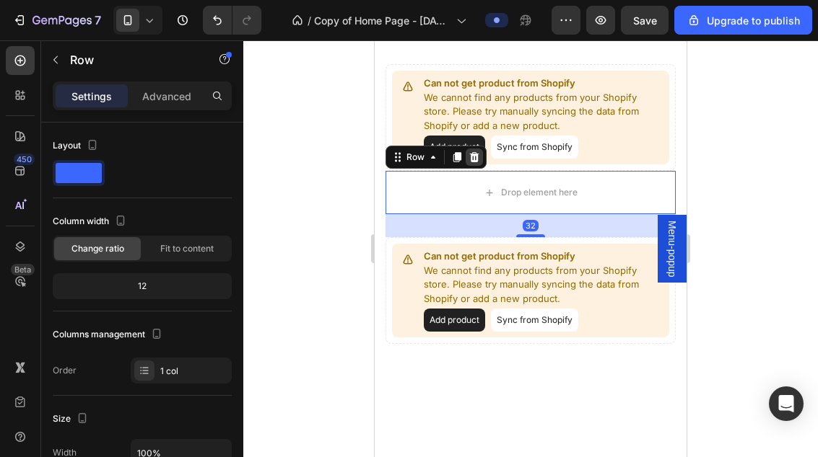
click at [474, 157] on icon at bounding box center [474, 157] width 9 height 10
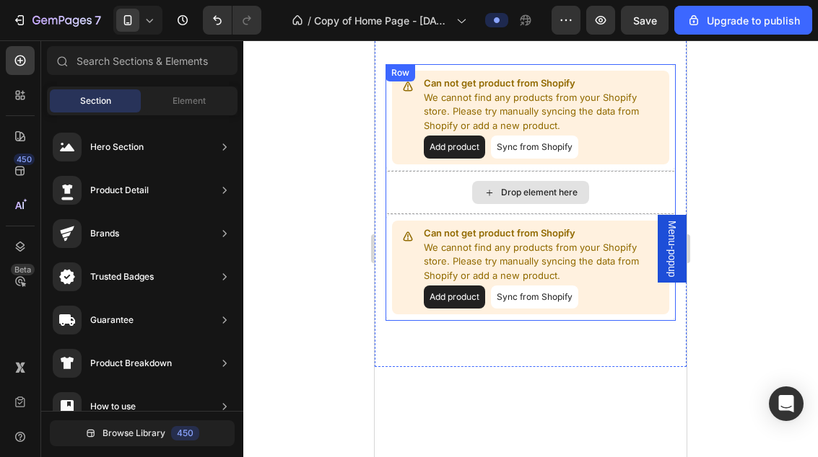
click at [619, 198] on div "Drop element here" at bounding box center [530, 192] width 290 height 43
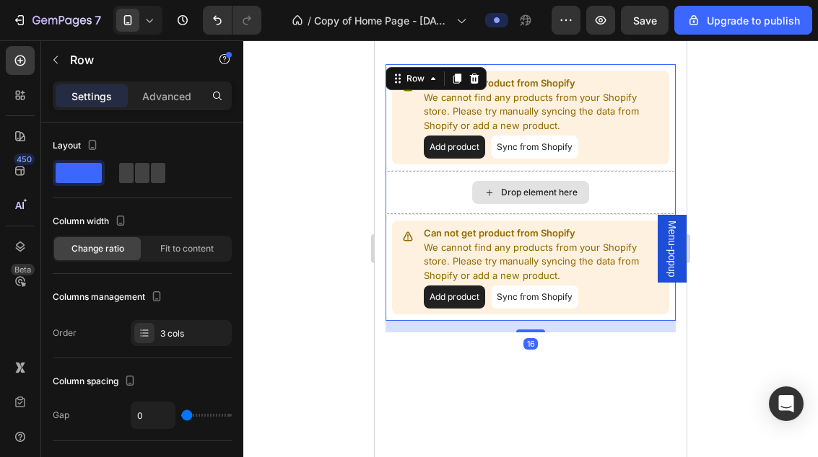
click at [605, 199] on div "Drop element here" at bounding box center [530, 192] width 290 height 43
click at [427, 201] on div "Drop element here" at bounding box center [530, 192] width 290 height 43
click at [475, 81] on icon at bounding box center [474, 79] width 12 height 12
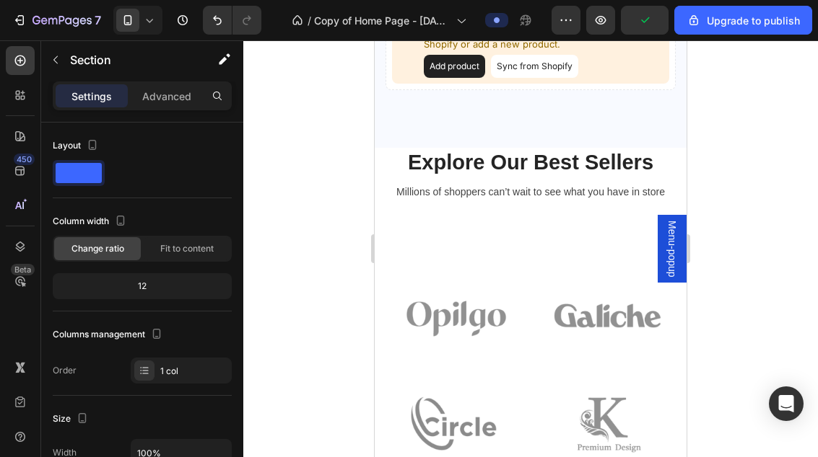
scroll to position [1834, 0]
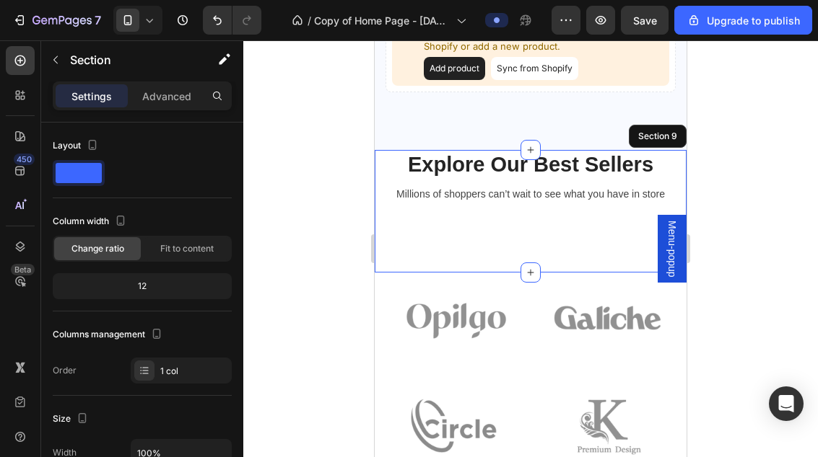
click at [591, 228] on div "Explore Our Best Sellers Heading Millions of shoppers can’t wait to see what yo…" at bounding box center [530, 194] width 290 height 89
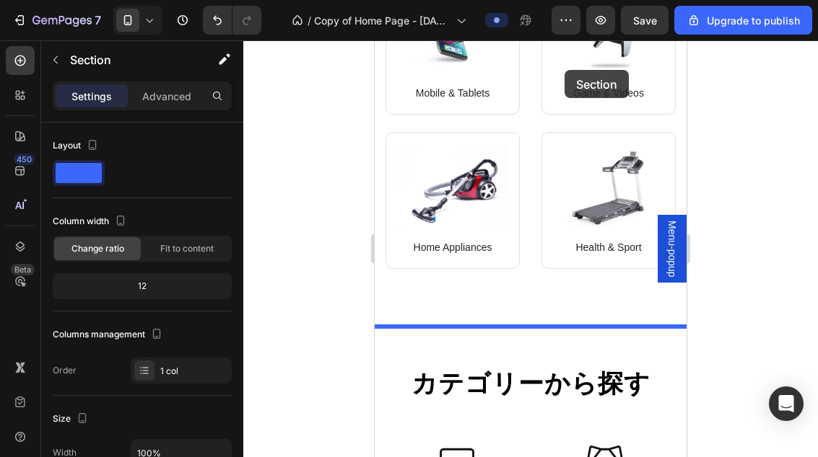
scroll to position [848, 0]
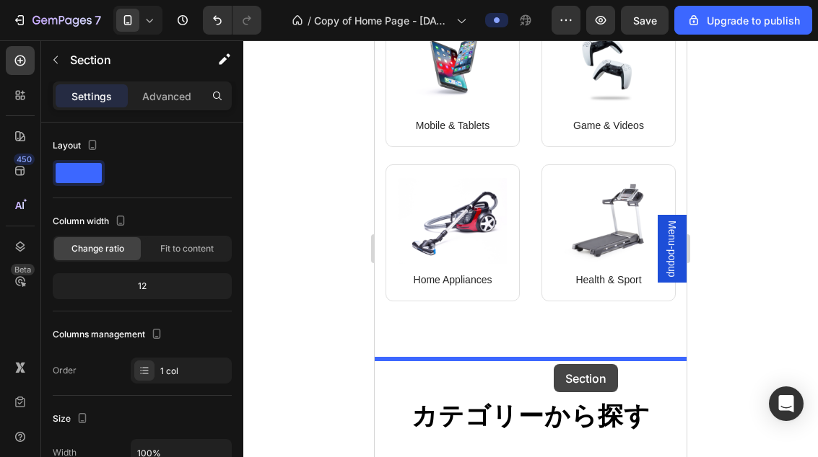
drag, startPoint x: 590, startPoint y: 263, endPoint x: 553, endPoint y: 364, distance: 107.5
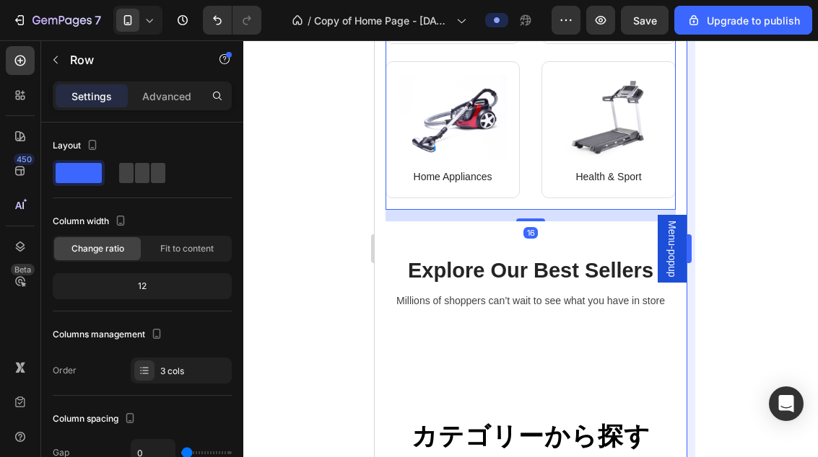
scroll to position [981, 0]
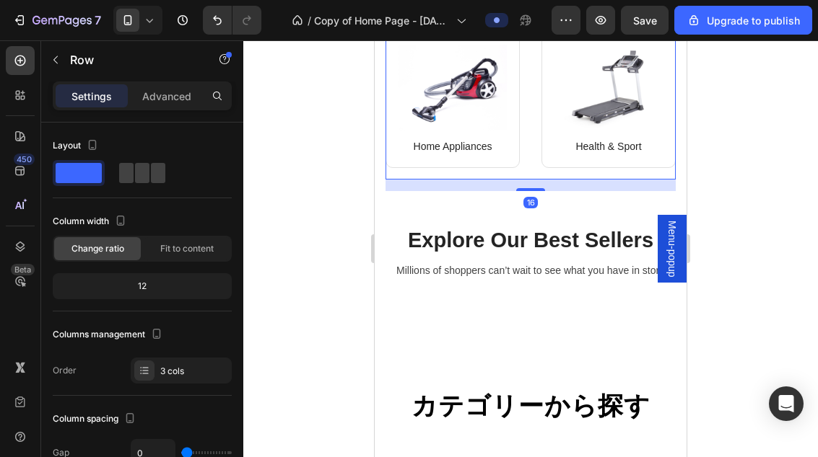
click at [786, 165] on div at bounding box center [530, 248] width 574 height 417
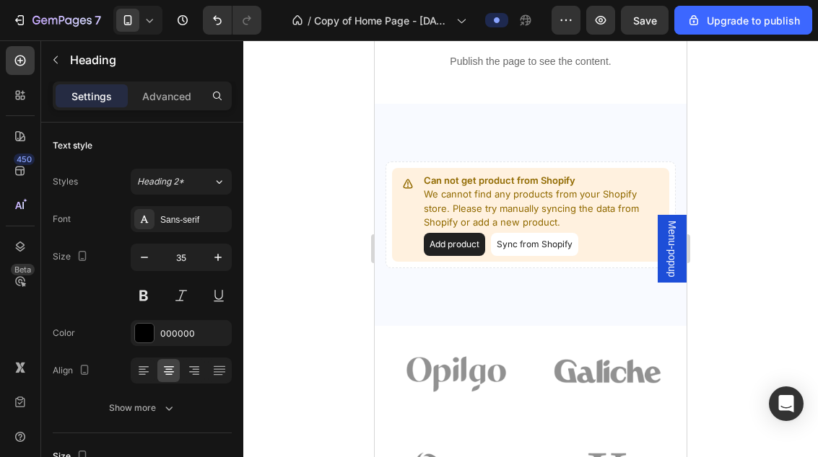
scroll to position [1673, 0]
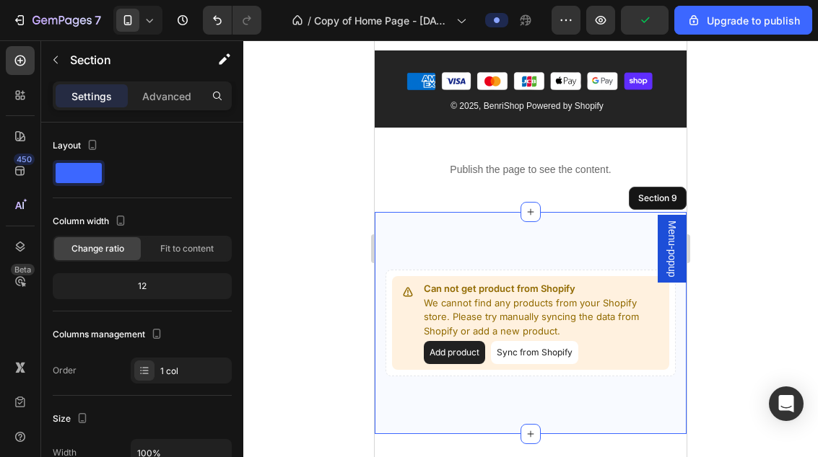
click at [599, 252] on div "Can not get product from Shopify We cannot find any products from your Shopify …" at bounding box center [530, 323] width 312 height 222
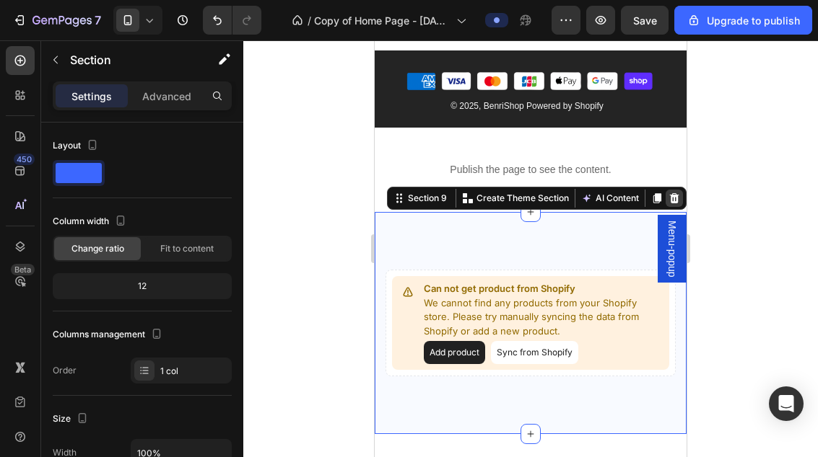
click at [678, 201] on icon at bounding box center [674, 199] width 12 height 12
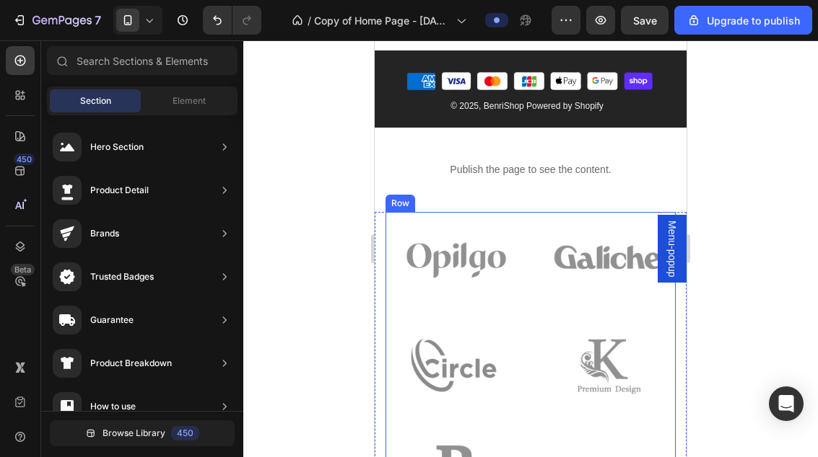
click at [530, 232] on div "Image Image Image Image Image Image Row" at bounding box center [530, 374] width 290 height 325
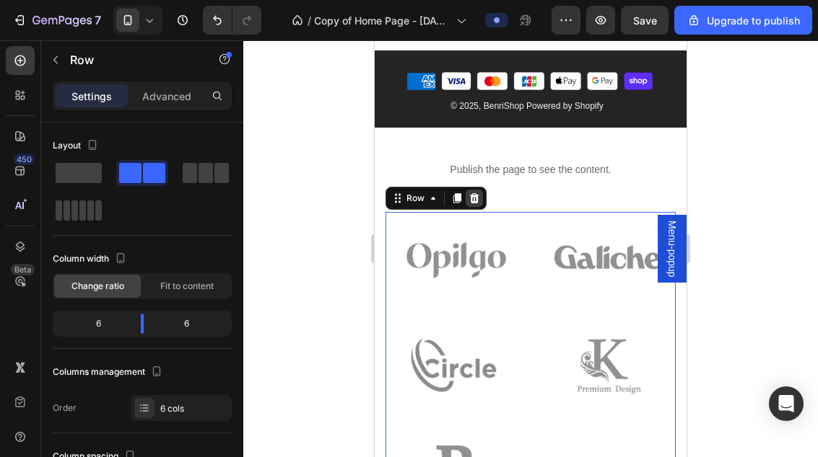
click at [471, 202] on icon at bounding box center [474, 198] width 9 height 10
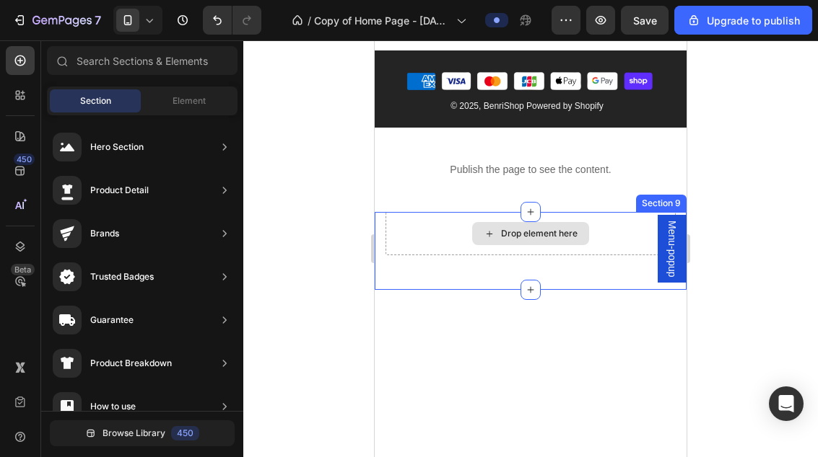
click at [602, 241] on div "Drop element here" at bounding box center [530, 233] width 290 height 43
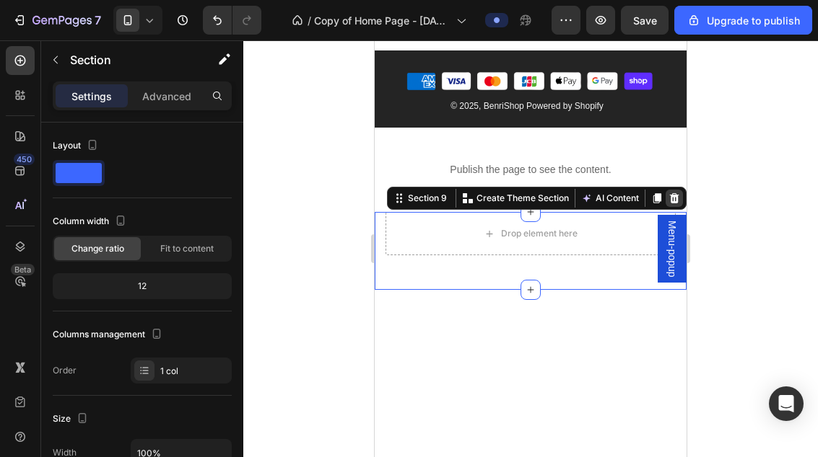
click at [678, 205] on div at bounding box center [673, 198] width 17 height 17
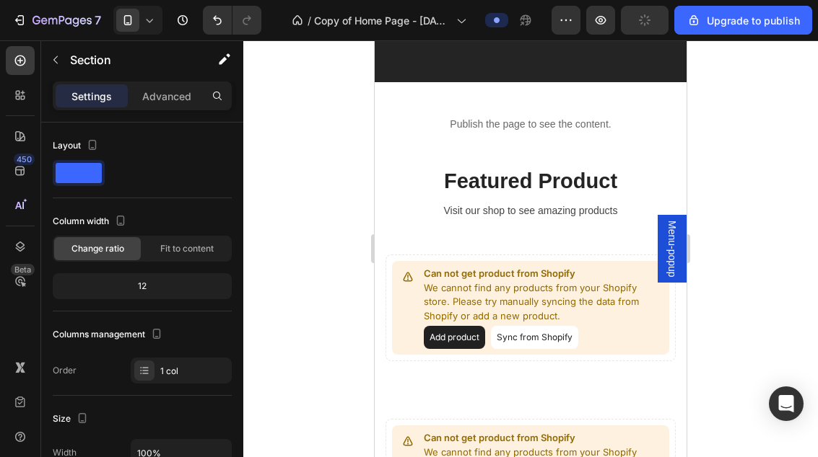
scroll to position [1709, 0]
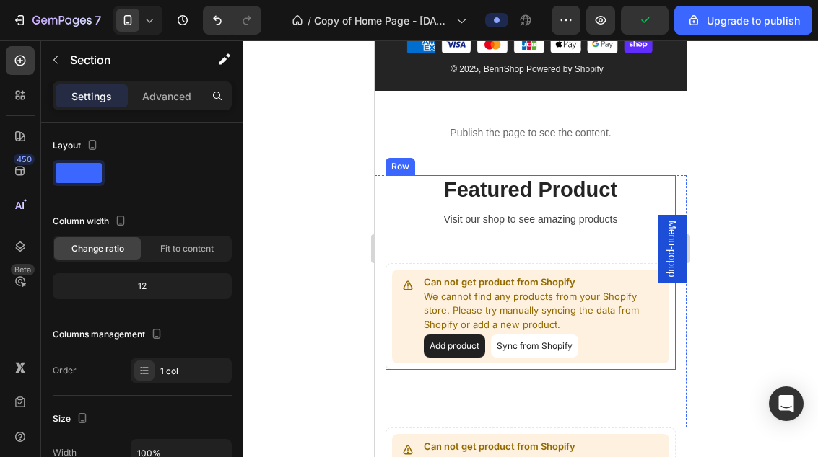
click at [610, 260] on div "Featured Product Heading Visit our shop to see amazing products Text block Can …" at bounding box center [530, 273] width 290 height 196
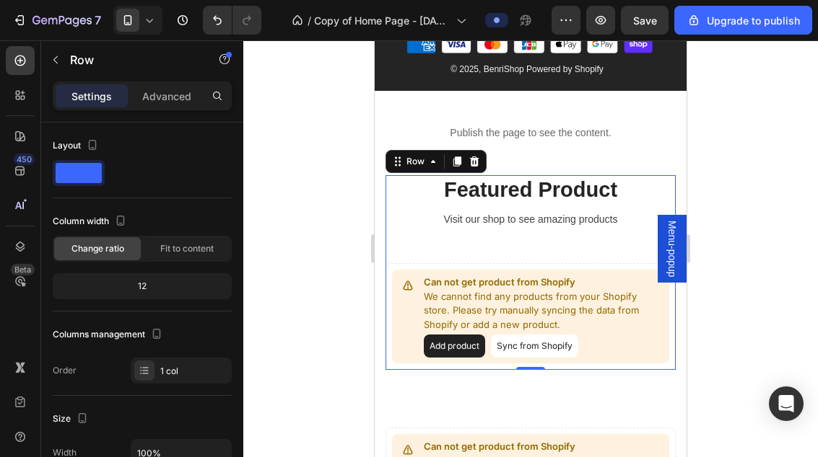
click at [570, 242] on div "Featured Product Heading Visit our shop to see amazing products Text block Can …" at bounding box center [530, 273] width 290 height 196
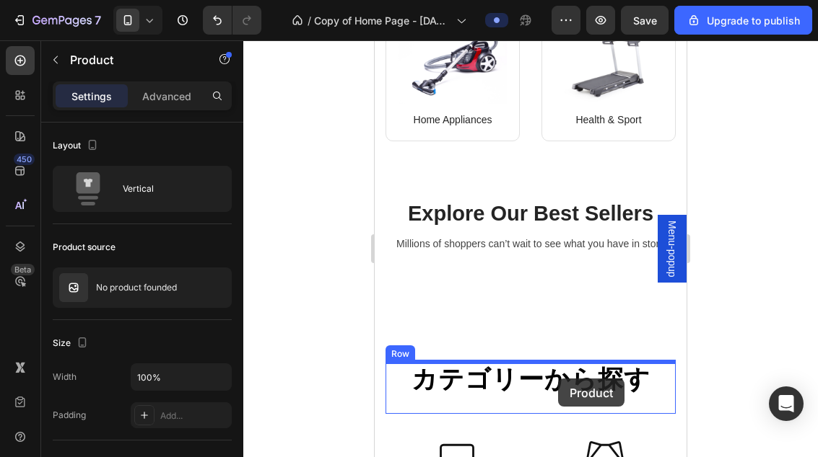
scroll to position [1013, 0]
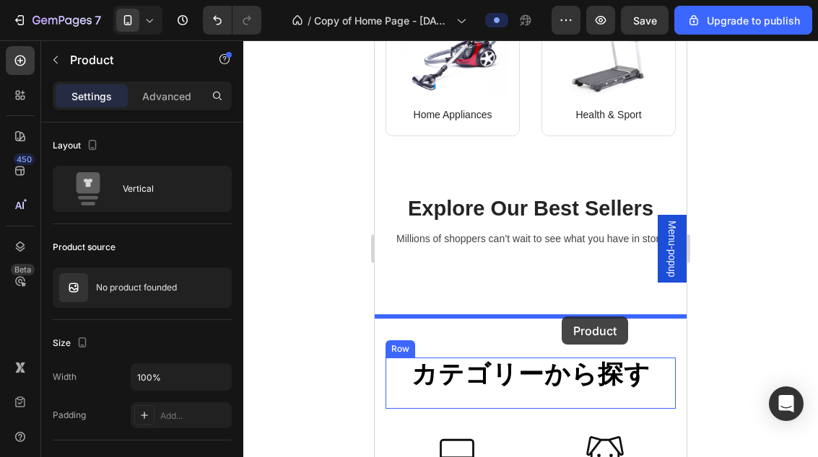
drag, startPoint x: 652, startPoint y: 361, endPoint x: 561, endPoint y: 319, distance: 99.4
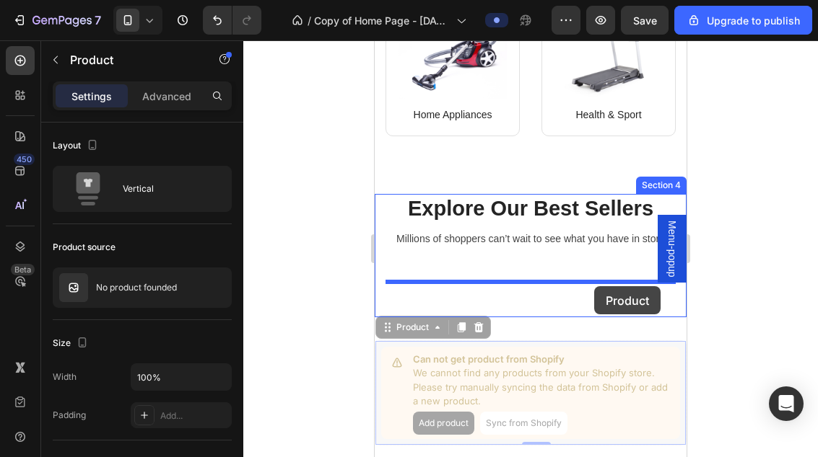
drag, startPoint x: 590, startPoint y: 354, endPoint x: 594, endPoint y: 286, distance: 67.9
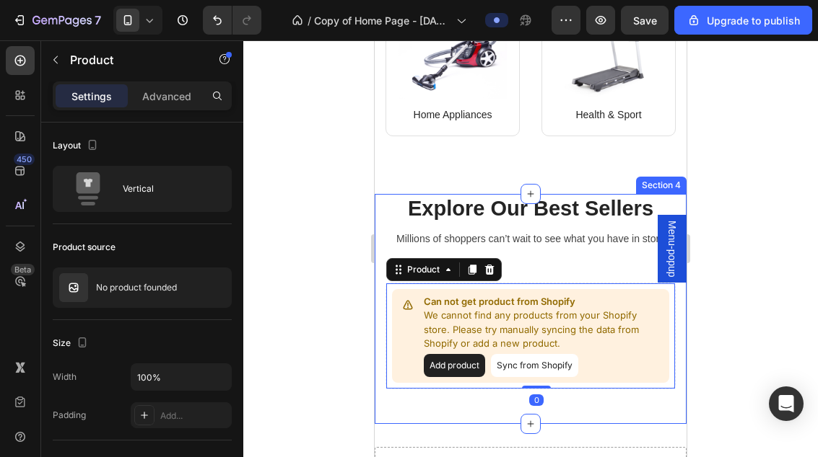
drag, startPoint x: 783, startPoint y: 278, endPoint x: 766, endPoint y: 280, distance: 16.7
click at [782, 278] on div at bounding box center [530, 248] width 574 height 417
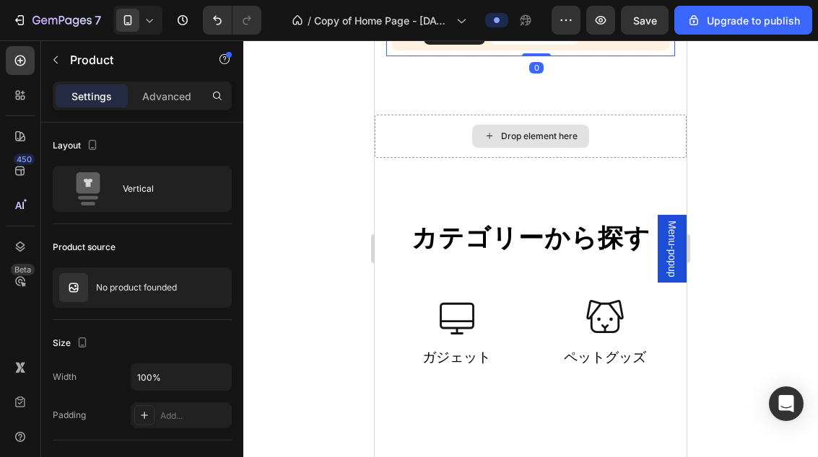
scroll to position [1342, 0]
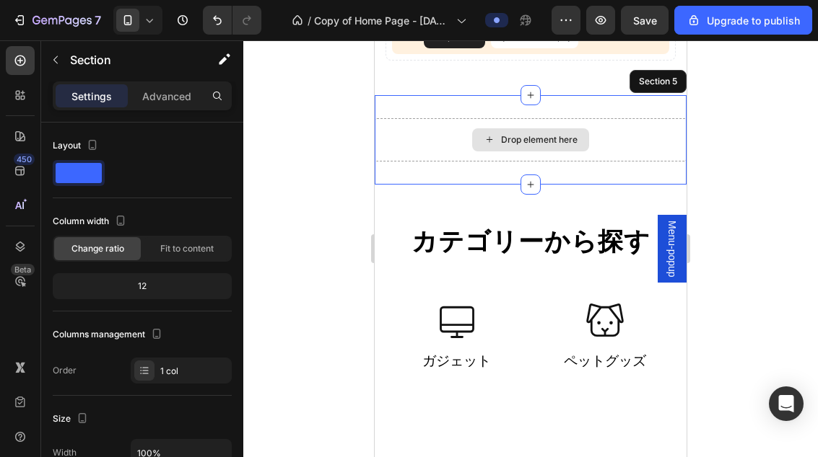
click at [626, 150] on div "Drop element here" at bounding box center [530, 139] width 312 height 43
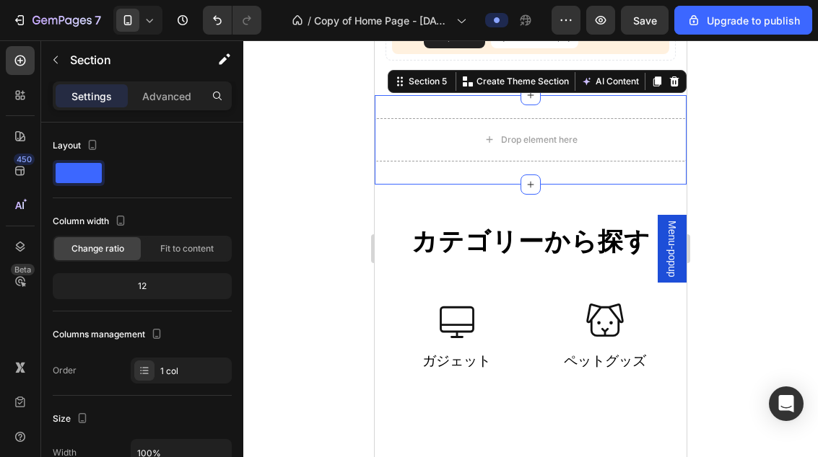
click at [732, 200] on div at bounding box center [530, 248] width 574 height 417
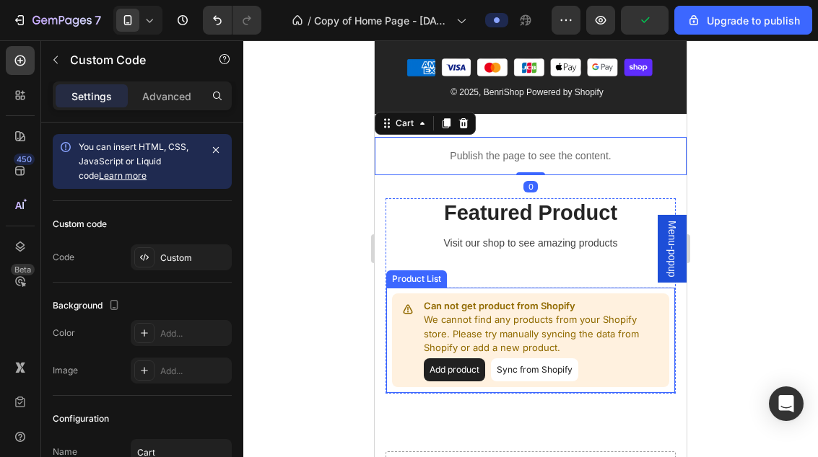
scroll to position [1875, 0]
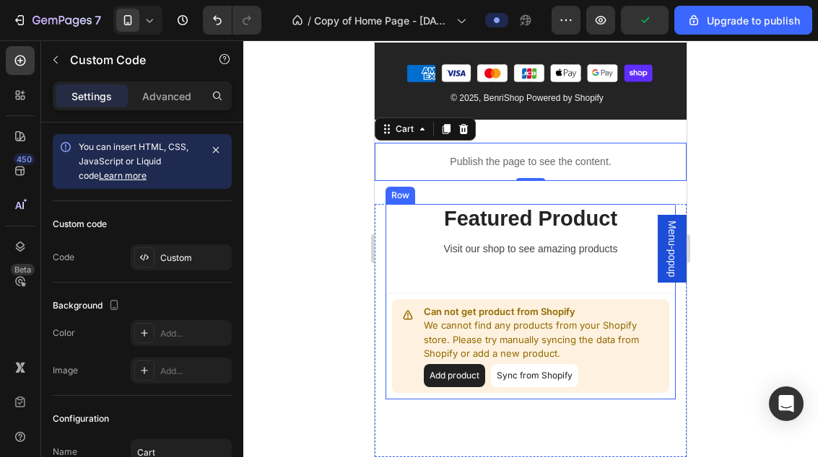
click at [626, 266] on div "Featured Product Heading Visit our shop to see amazing products Text block Can …" at bounding box center [530, 302] width 290 height 196
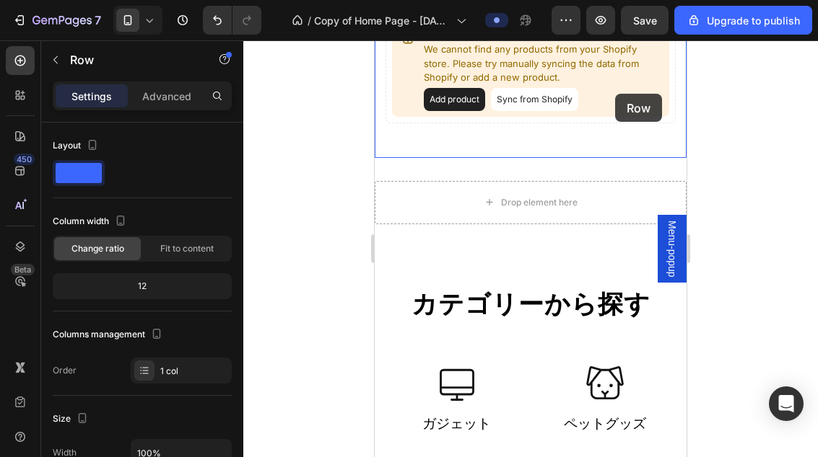
scroll to position [1211, 0]
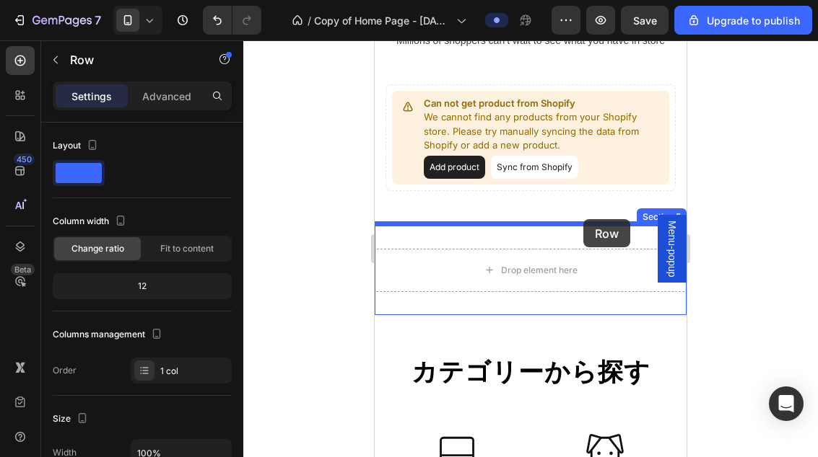
drag, startPoint x: 626, startPoint y: 266, endPoint x: 583, endPoint y: 219, distance: 63.8
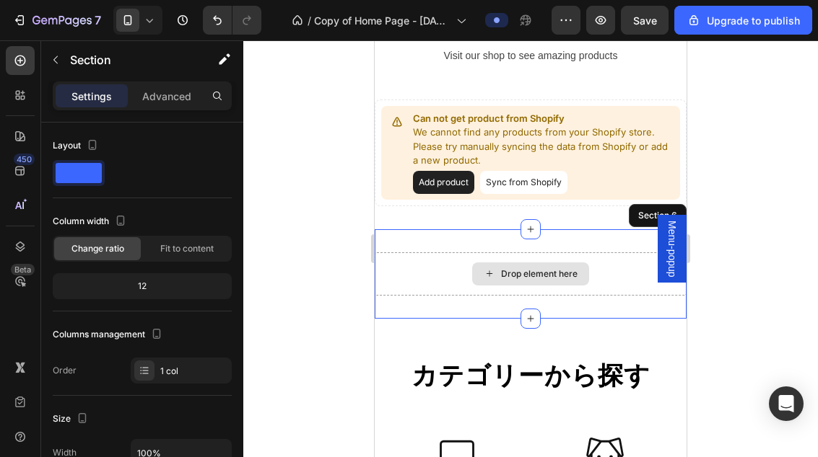
scroll to position [1450, 0]
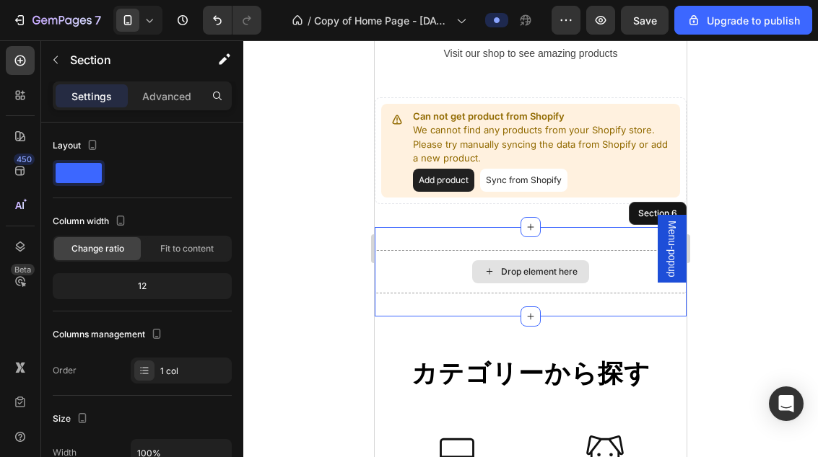
click at [631, 276] on div "Drop element here" at bounding box center [530, 271] width 312 height 43
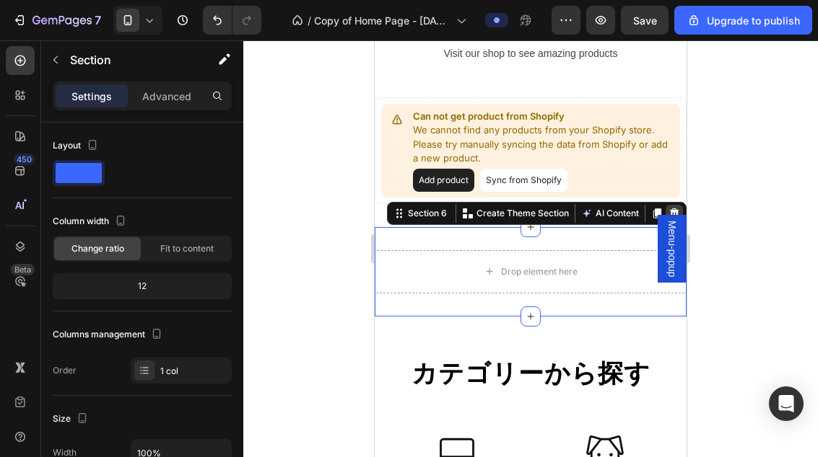
click at [679, 214] on icon at bounding box center [674, 214] width 12 height 12
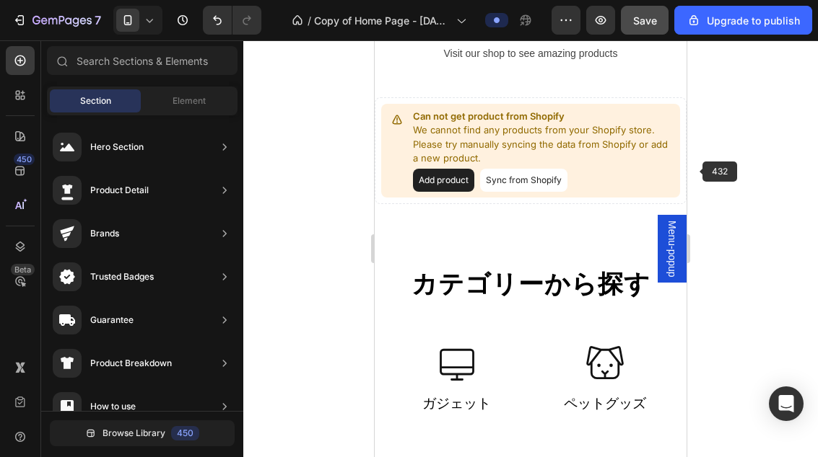
click at [644, 25] on span "Save" at bounding box center [645, 20] width 24 height 12
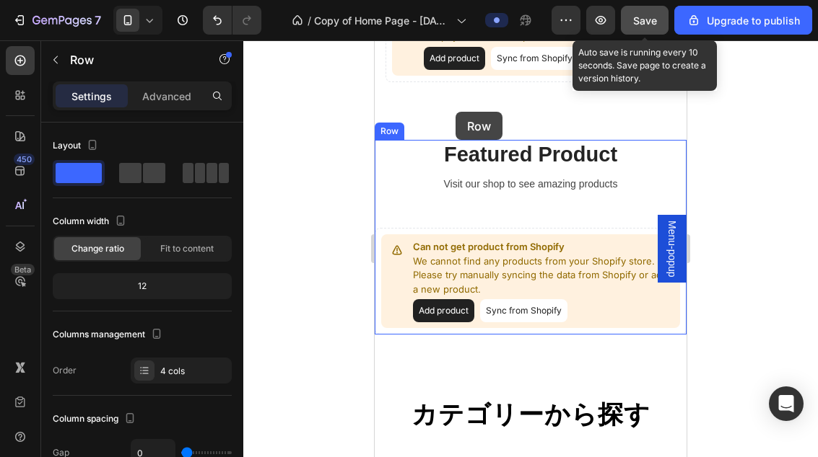
scroll to position [1317, 0]
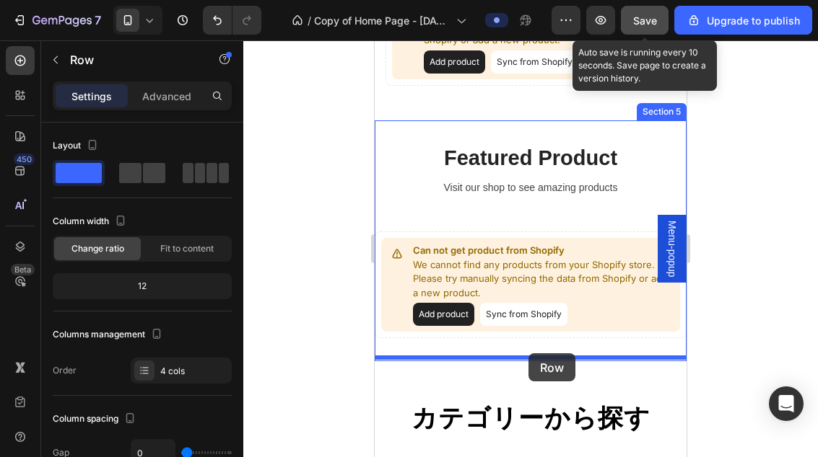
drag, startPoint x: 387, startPoint y: 370, endPoint x: 528, endPoint y: 354, distance: 141.7
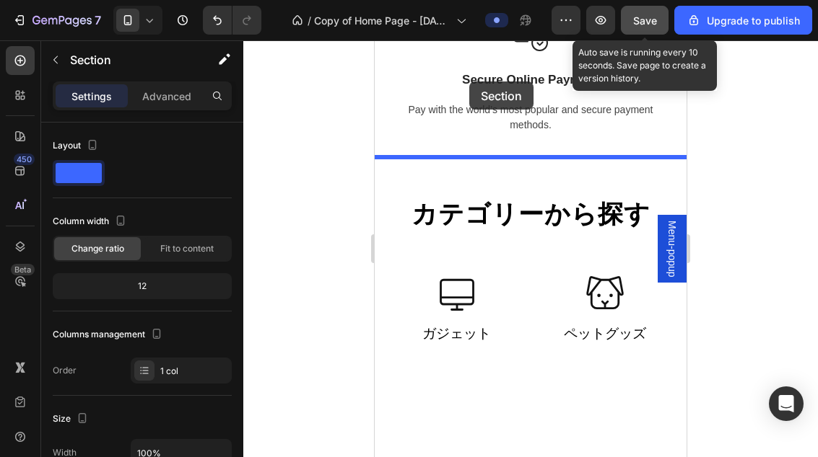
scroll to position [2048, 0]
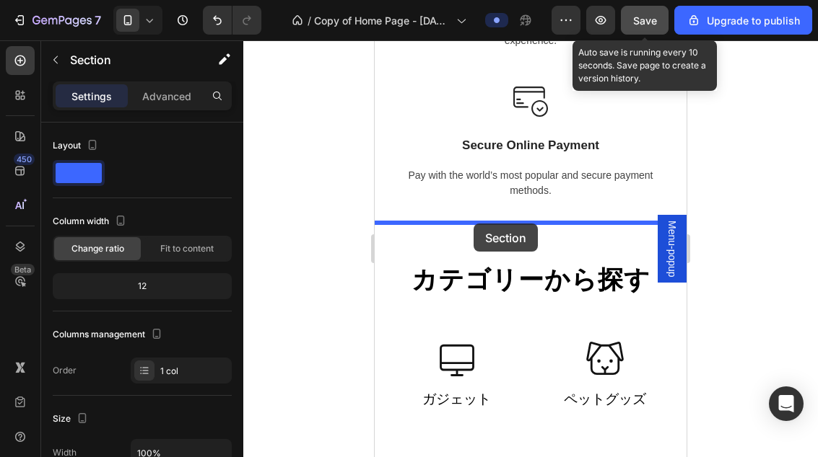
drag, startPoint x: 445, startPoint y: 243, endPoint x: 473, endPoint y: 224, distance: 34.2
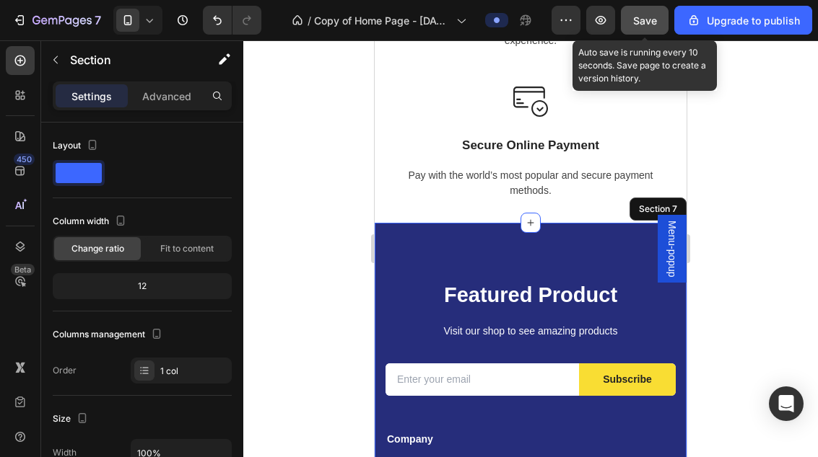
click at [754, 251] on div at bounding box center [530, 248] width 574 height 417
